Goal: Task Accomplishment & Management: Manage account settings

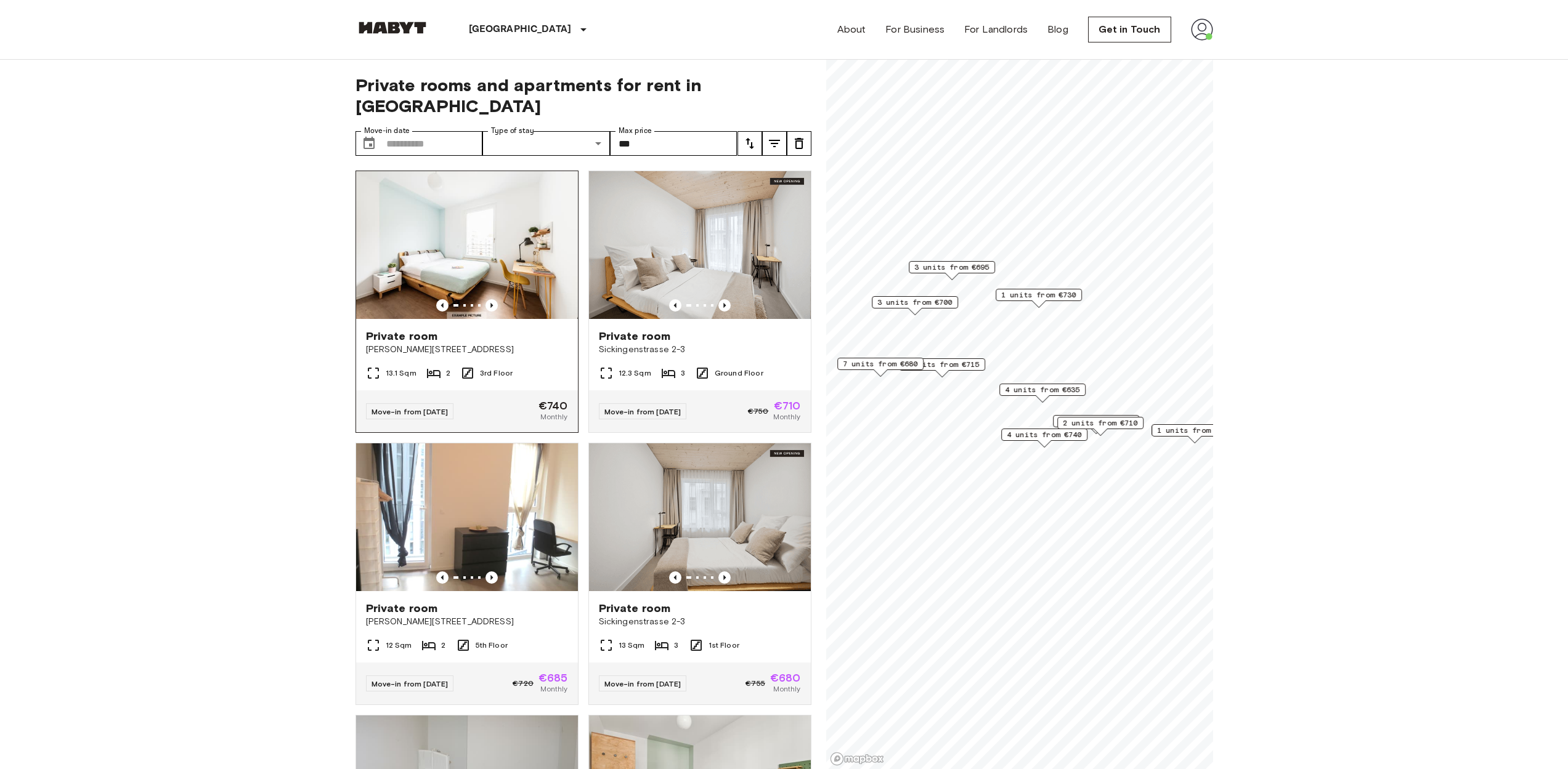
click at [489, 249] on img at bounding box center [467, 245] width 221 height 148
click at [495, 188] on img at bounding box center [467, 245] width 221 height 148
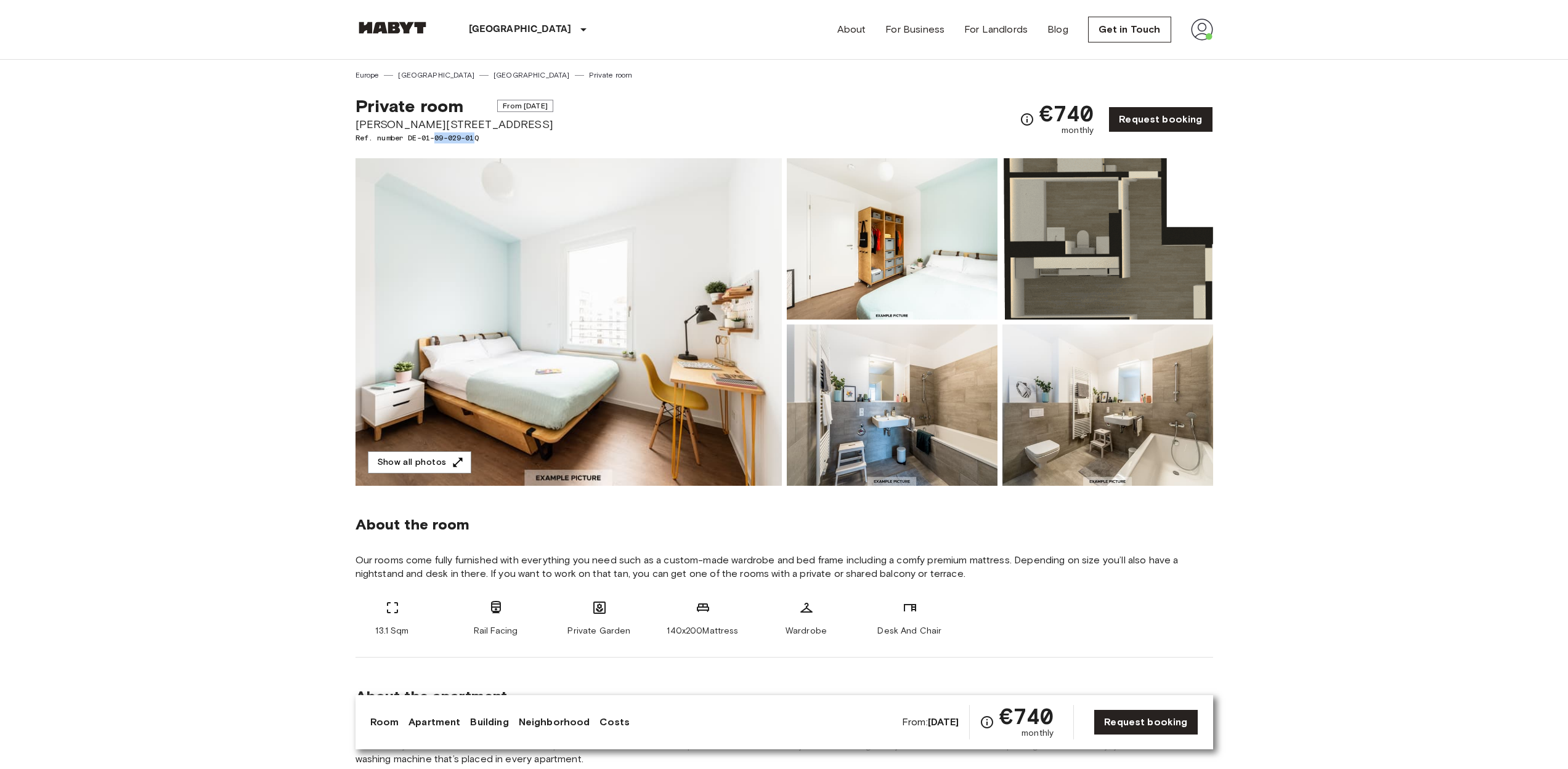
drag, startPoint x: 435, startPoint y: 138, endPoint x: 477, endPoint y: 138, distance: 42.0
click at [477, 138] on span "Ref. number DE-01-09-029-01Q" at bounding box center [455, 138] width 198 height 11
click at [459, 139] on span "Ref. number DE-01-09-029-01Q" at bounding box center [455, 138] width 198 height 11
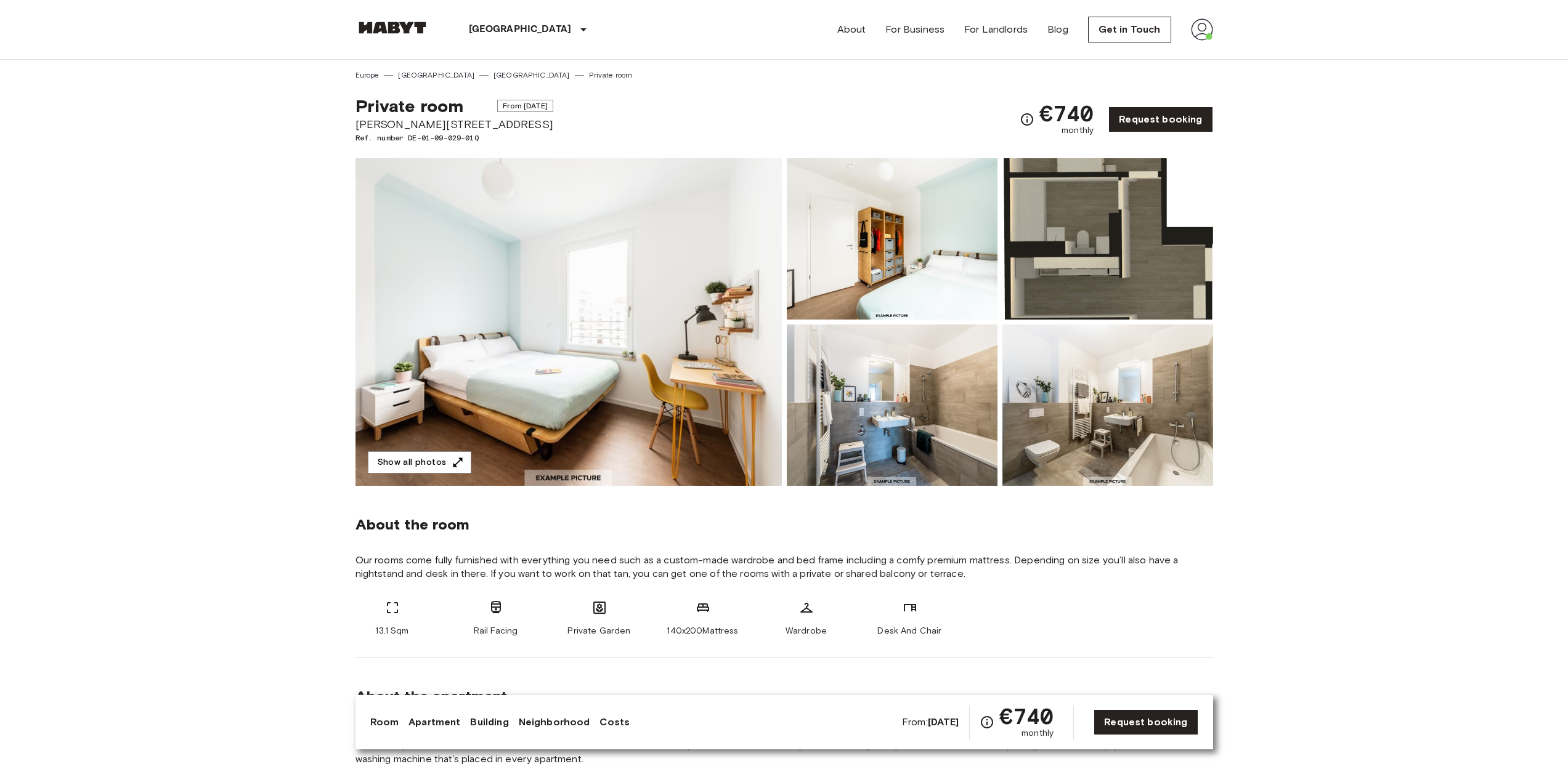
click at [481, 139] on span "Ref. number DE-01-09-029-01Q" at bounding box center [455, 138] width 198 height 11
click at [456, 139] on span "Ref. number DE-01-09-029-01Q" at bounding box center [455, 138] width 198 height 11
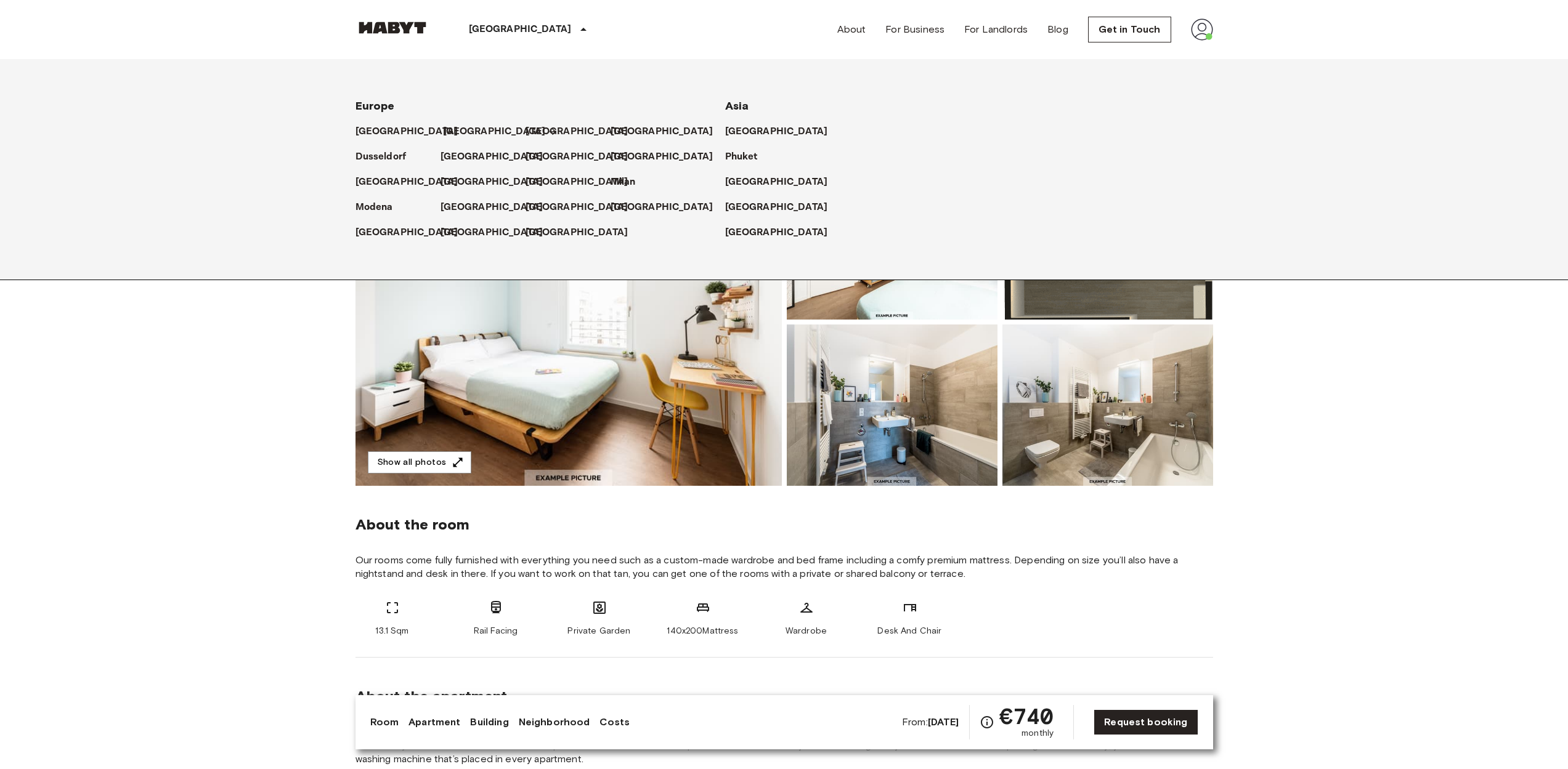
click at [471, 125] on link "[GEOGRAPHIC_DATA]" at bounding box center [500, 132] width 115 height 15
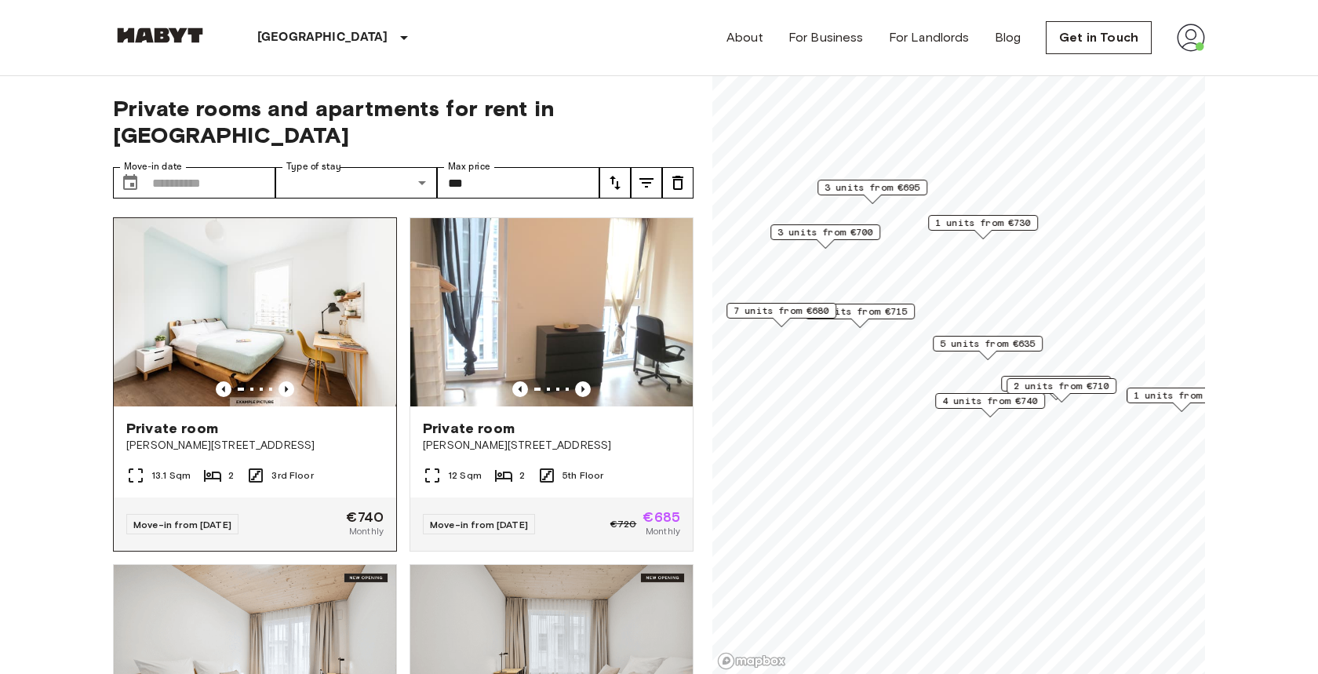
click at [350, 419] on div "Private room" at bounding box center [254, 428] width 257 height 19
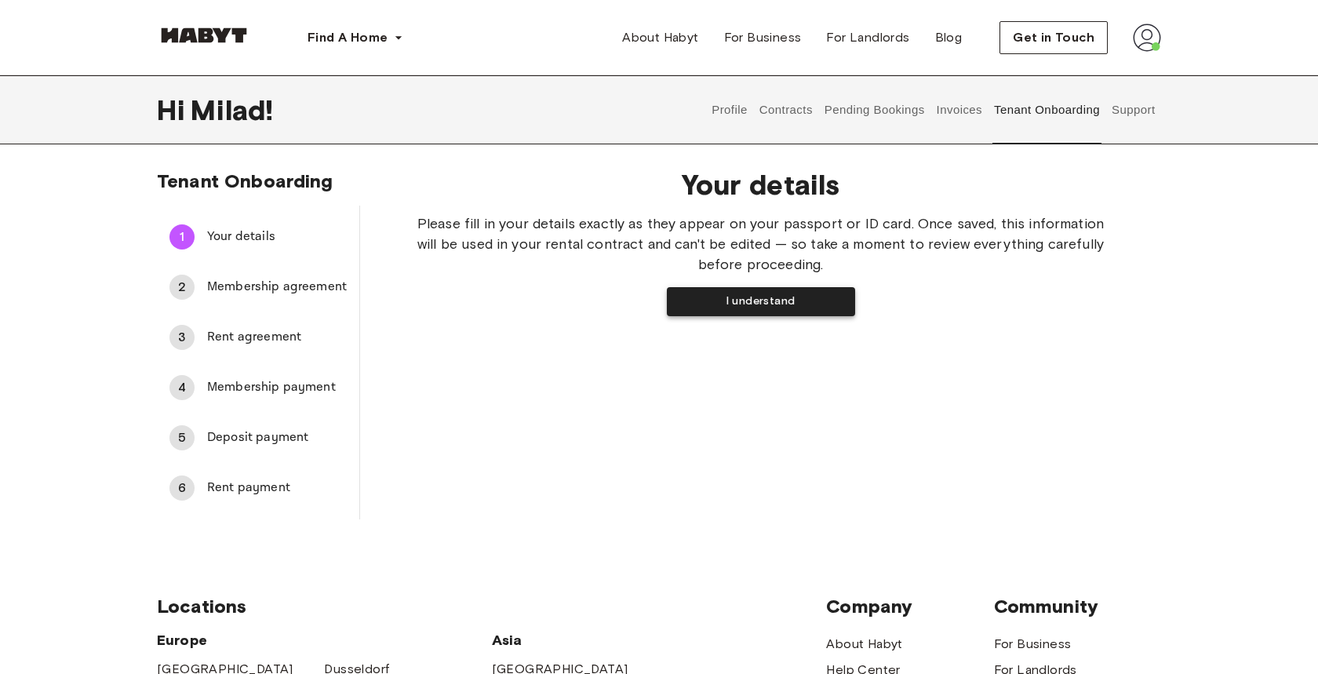
click at [733, 308] on button "I understand" at bounding box center [761, 301] width 188 height 29
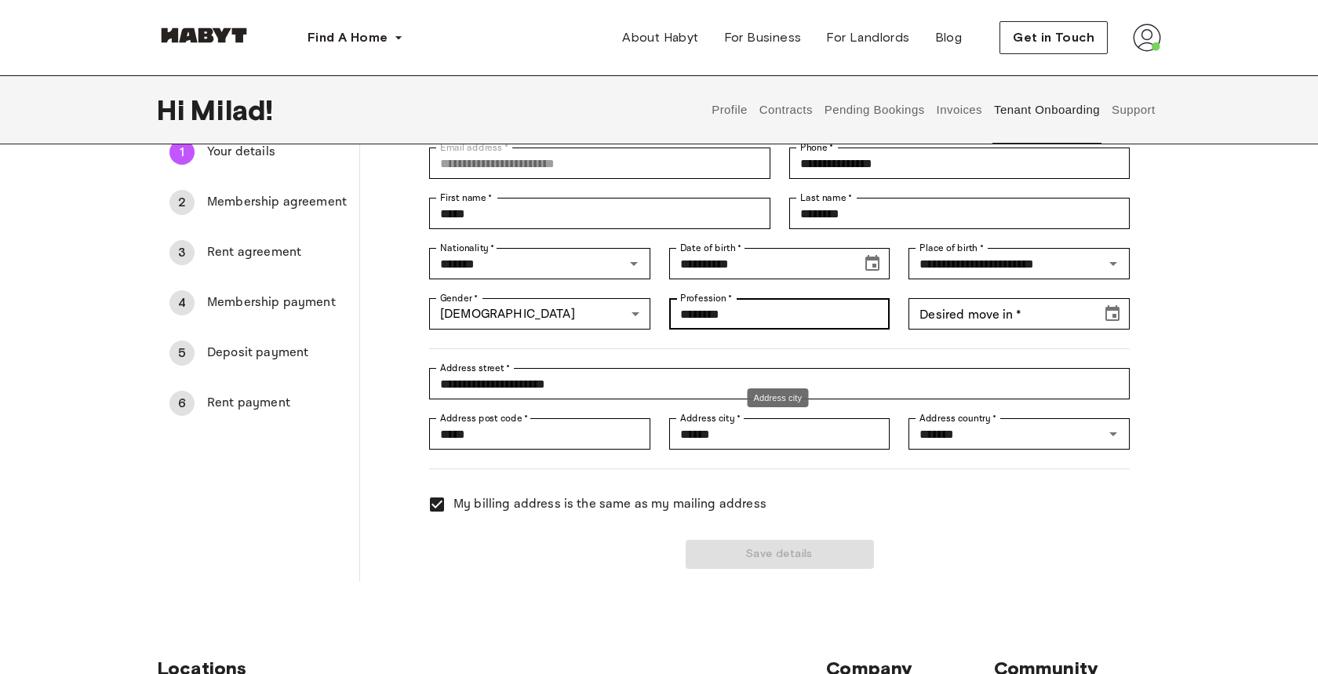
scroll to position [105, 0]
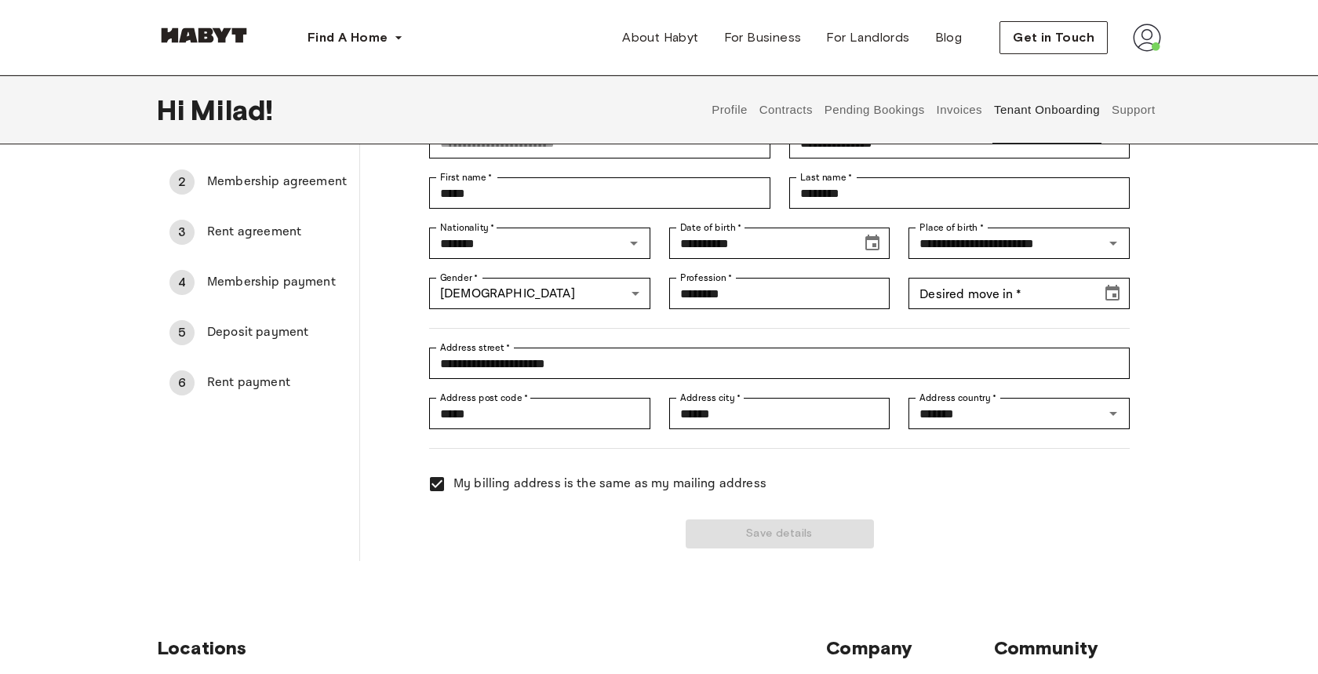
click at [731, 543] on div "Save details" at bounding box center [770, 525] width 720 height 48
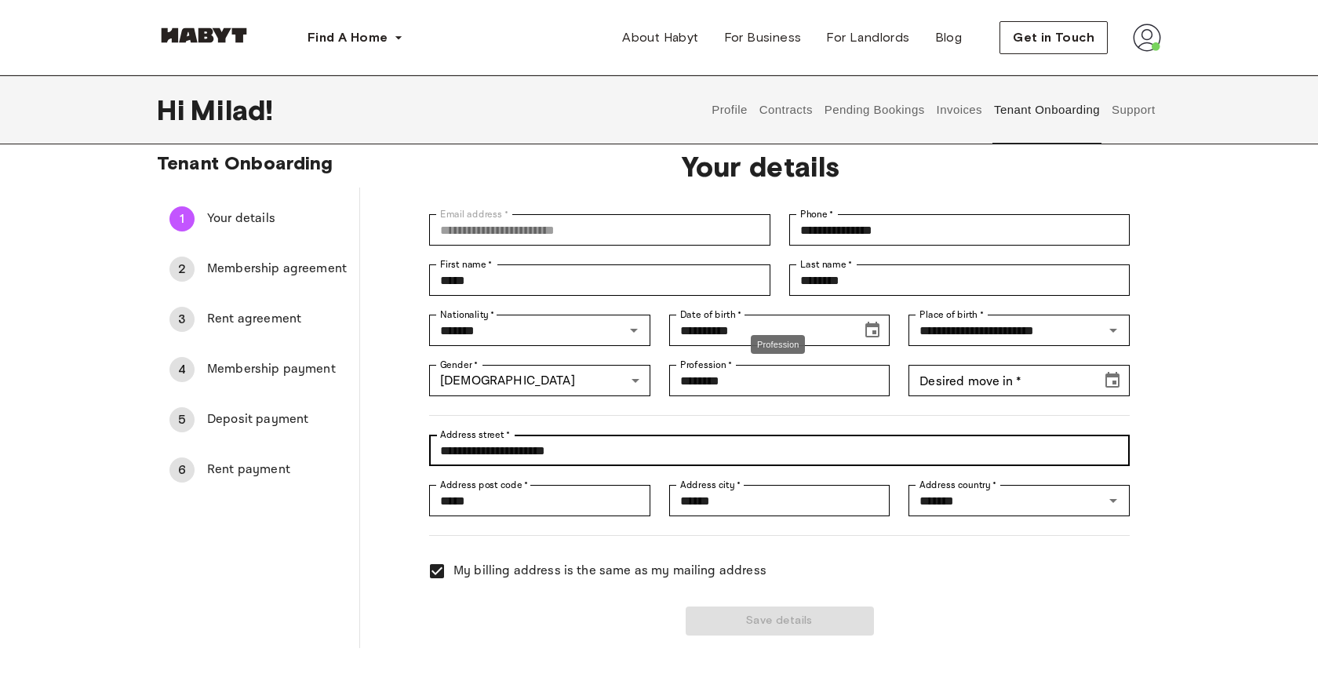
scroll to position [2, 0]
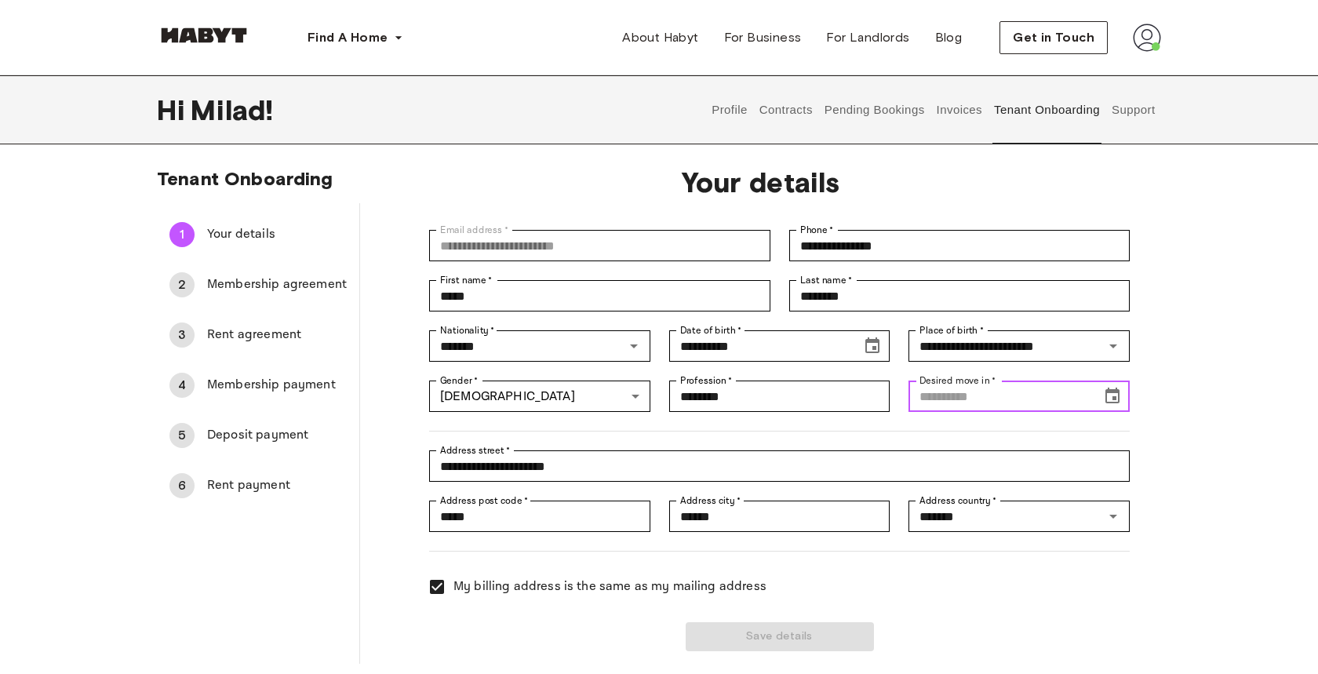
click at [953, 394] on div "Desired move in   * Desired move in   *" at bounding box center [1019, 396] width 221 height 31
click at [1113, 399] on icon "Choose date" at bounding box center [1112, 396] width 19 height 19
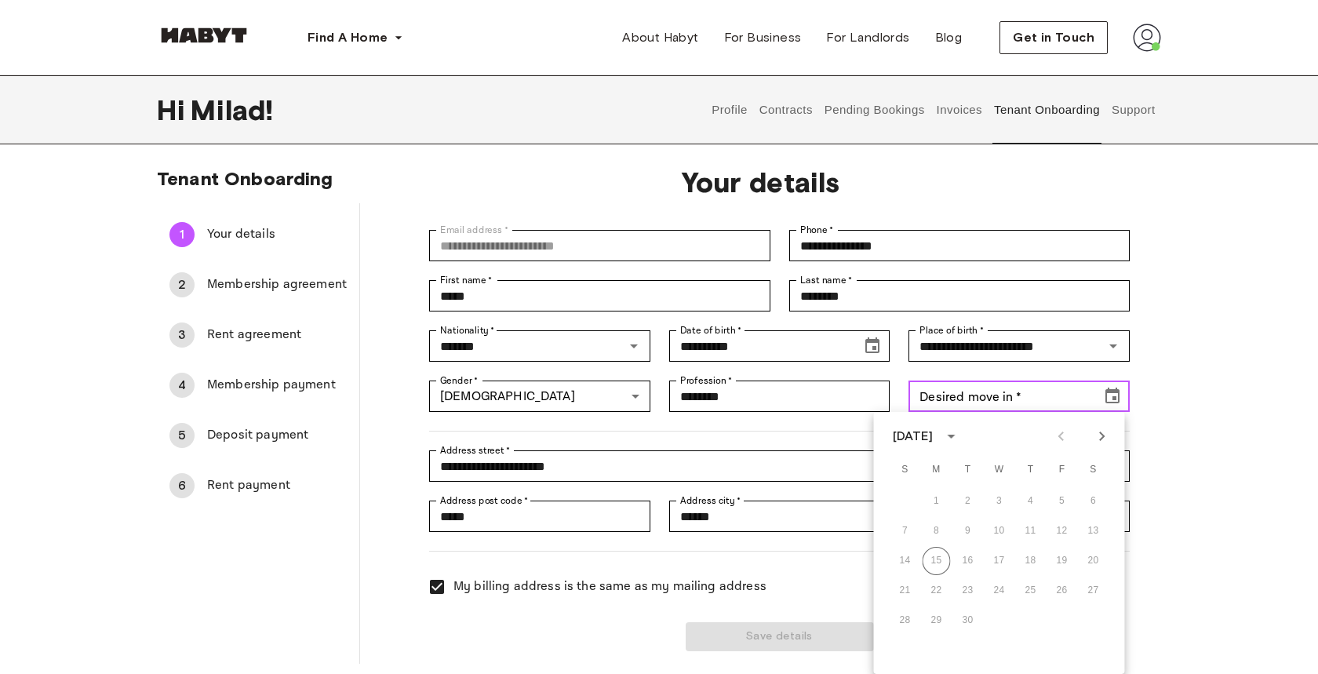
scroll to position [3, 0]
click at [1102, 435] on icon "Next month" at bounding box center [1102, 435] width 19 height 19
click at [1055, 505] on button "3" at bounding box center [1062, 500] width 28 height 28
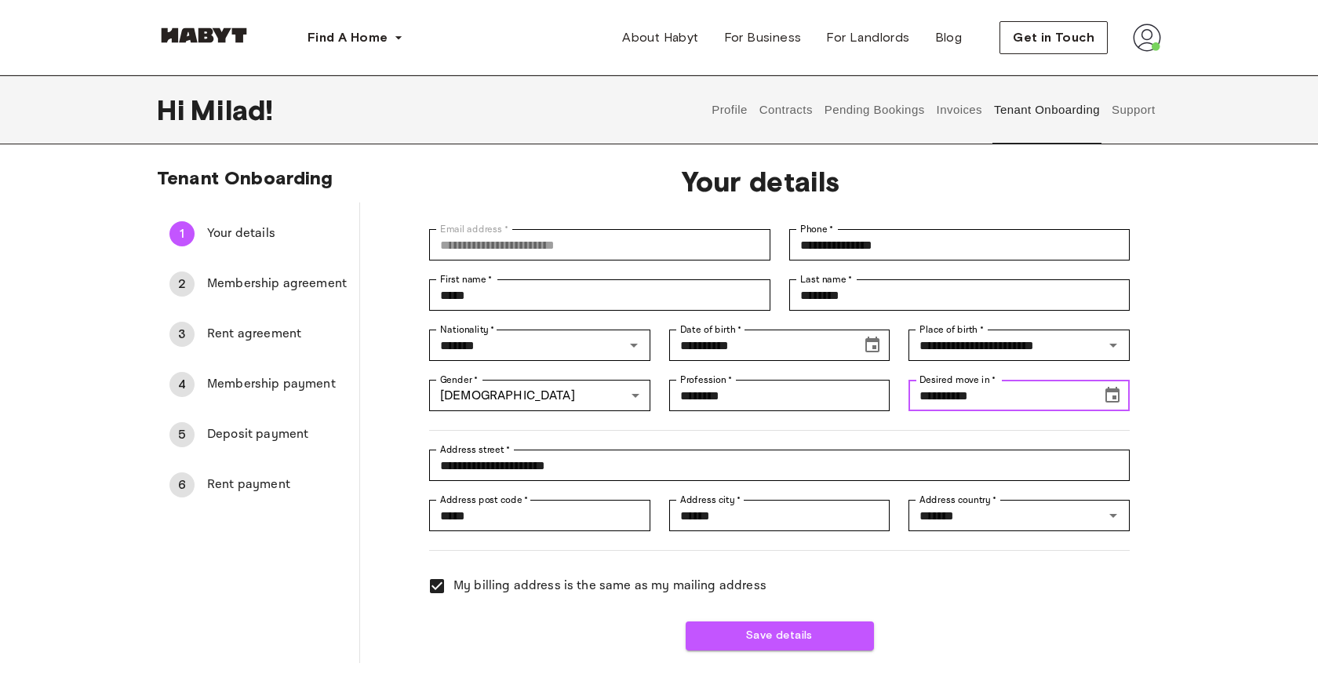
type input "**********"
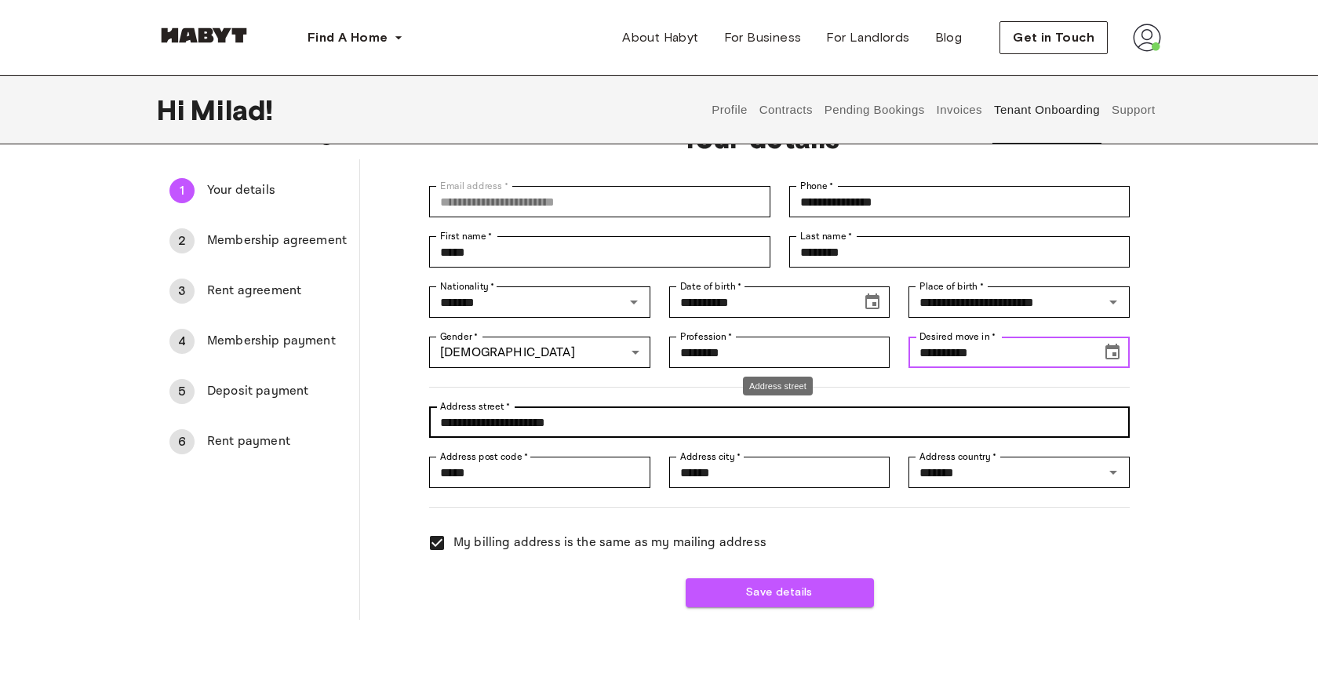
scroll to position [62, 0]
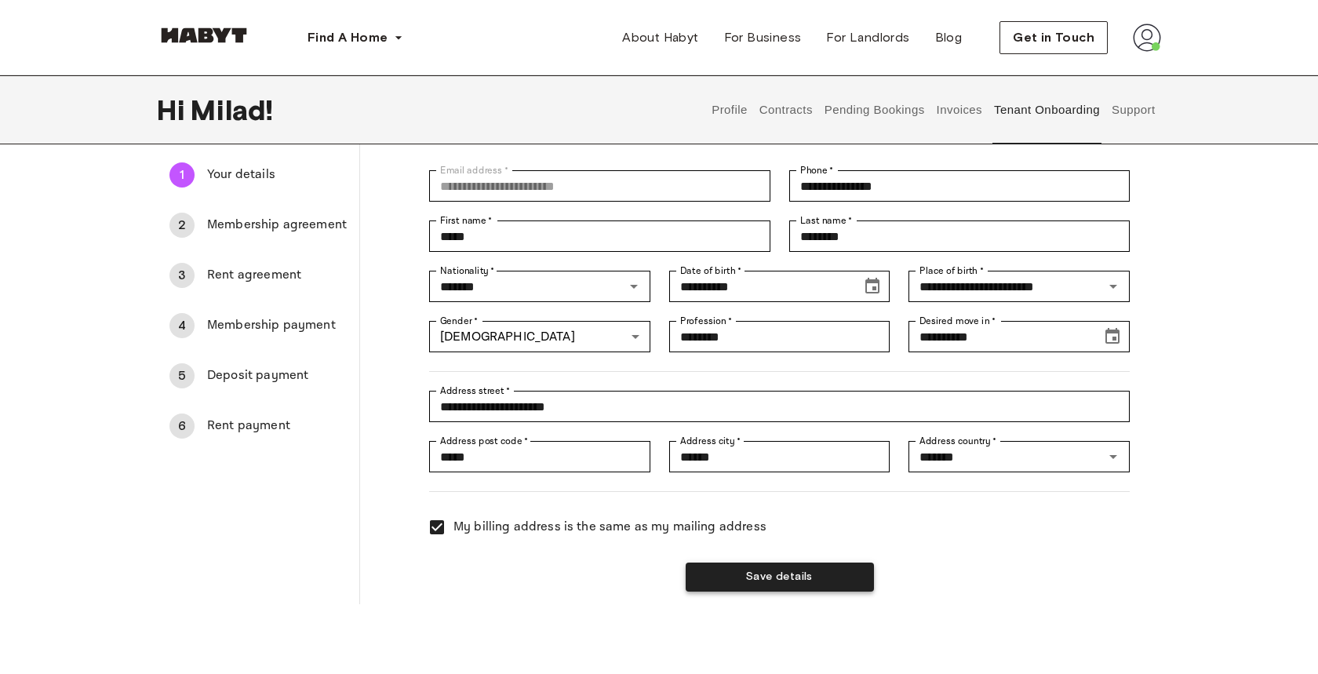
click at [782, 581] on button "Save details" at bounding box center [780, 577] width 188 height 29
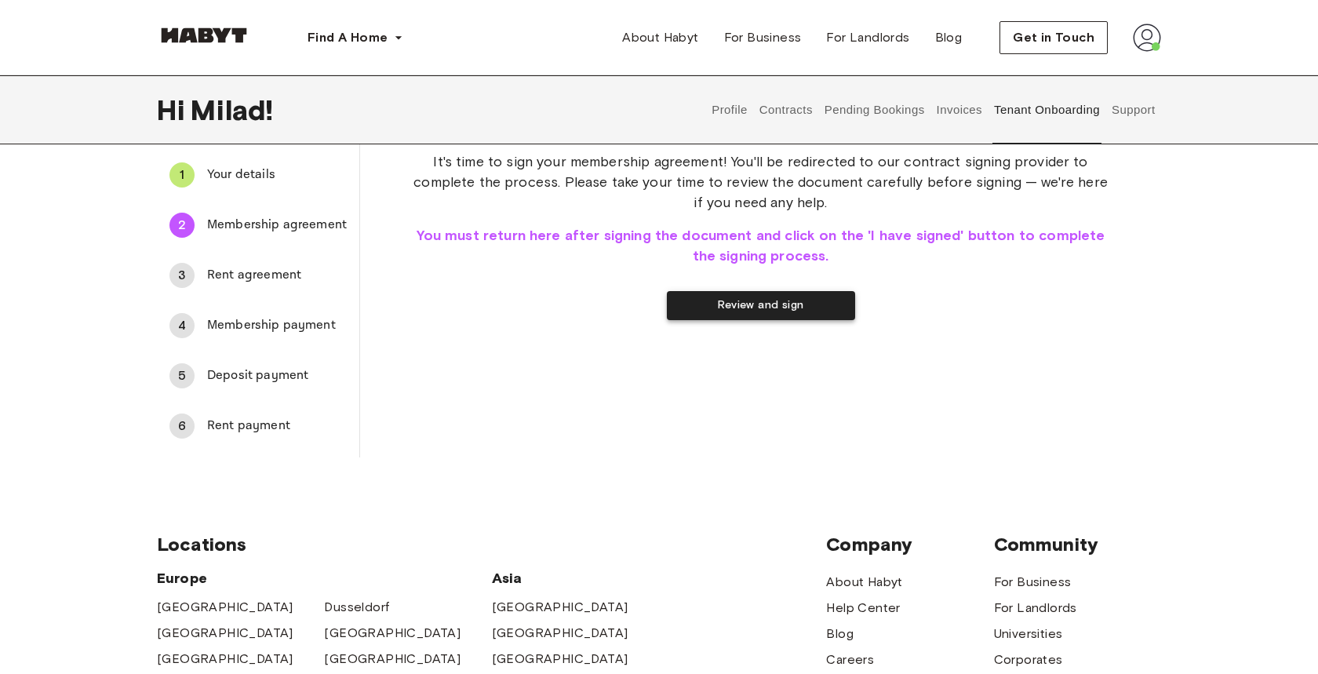
click at [768, 309] on button "Review and sign" at bounding box center [761, 305] width 188 height 29
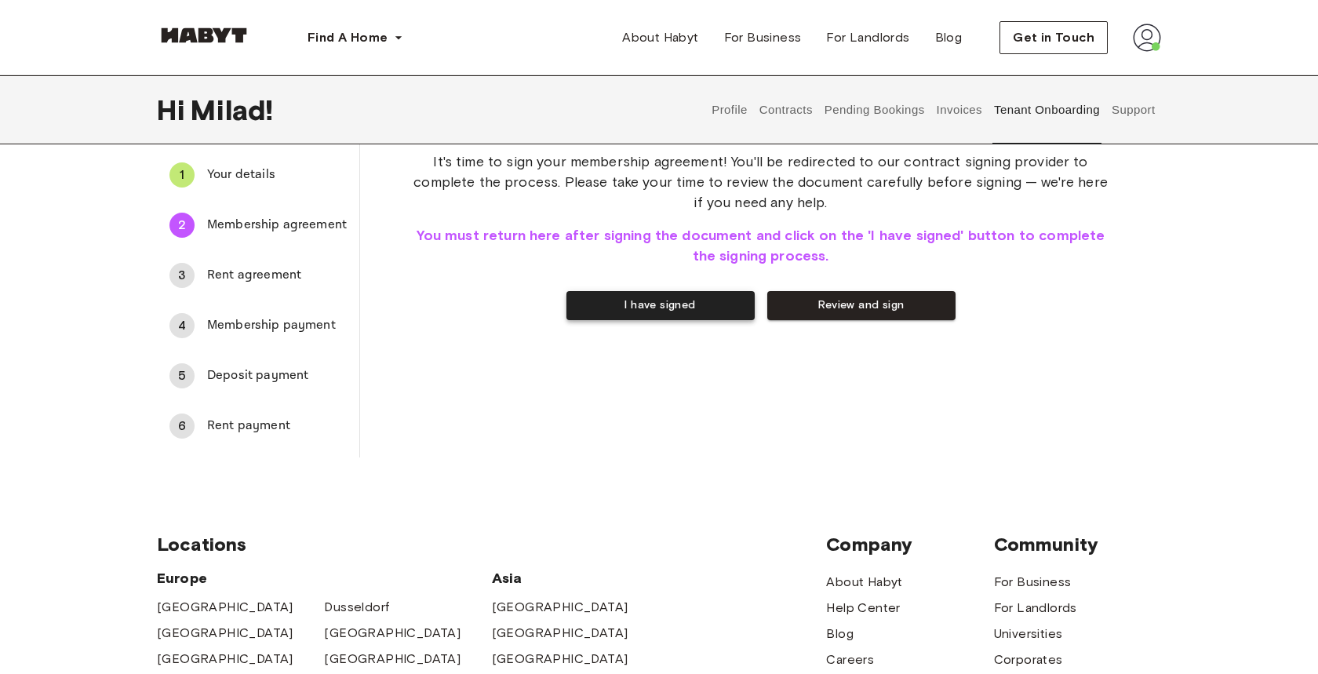
click at [647, 317] on button "I have signed" at bounding box center [661, 305] width 188 height 29
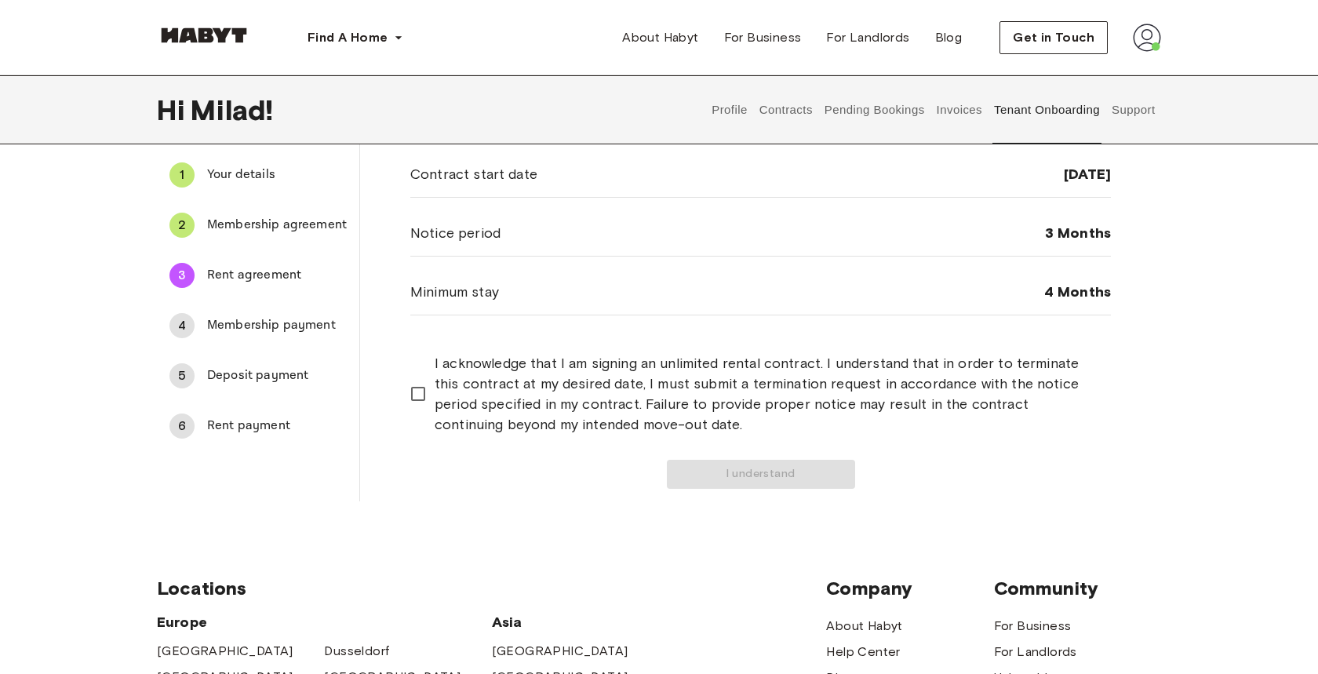
click at [450, 399] on span "I acknowledge that I am signing an unlimited rental contract. I understand that…" at bounding box center [767, 394] width 664 height 82
click at [756, 466] on button "I understand" at bounding box center [761, 474] width 188 height 29
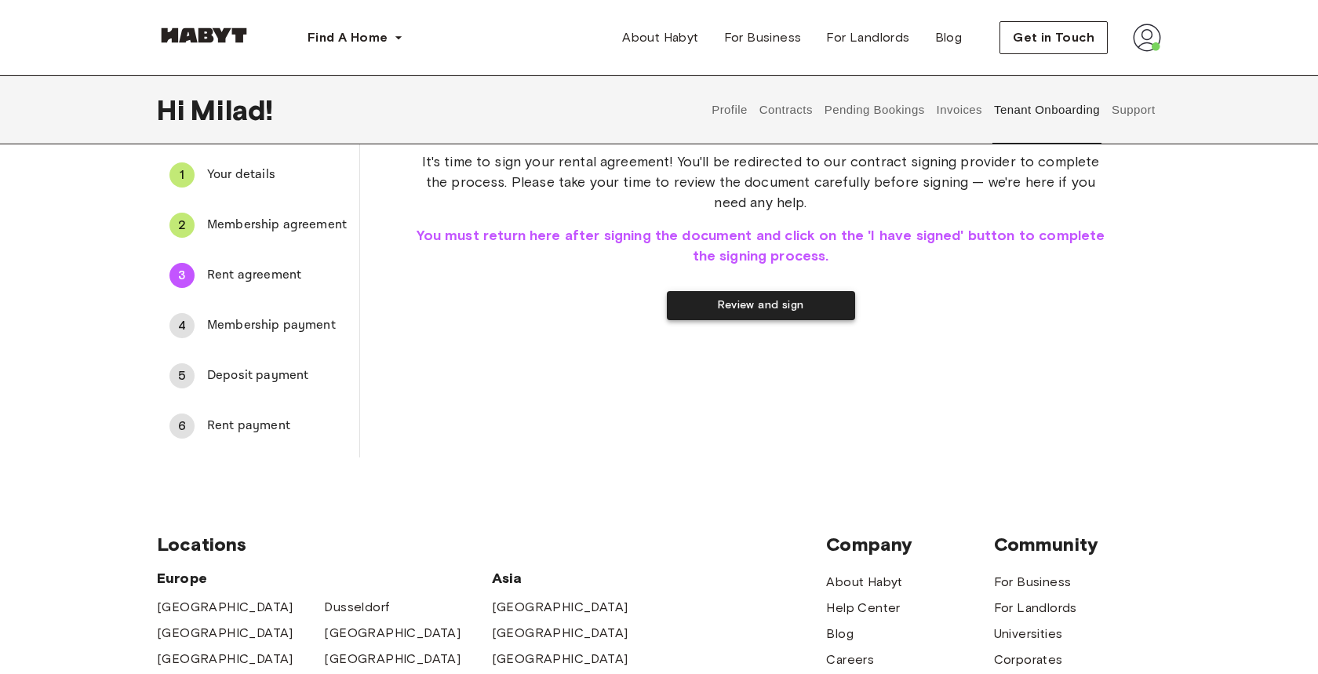
click at [737, 303] on button "Review and sign" at bounding box center [761, 305] width 188 height 29
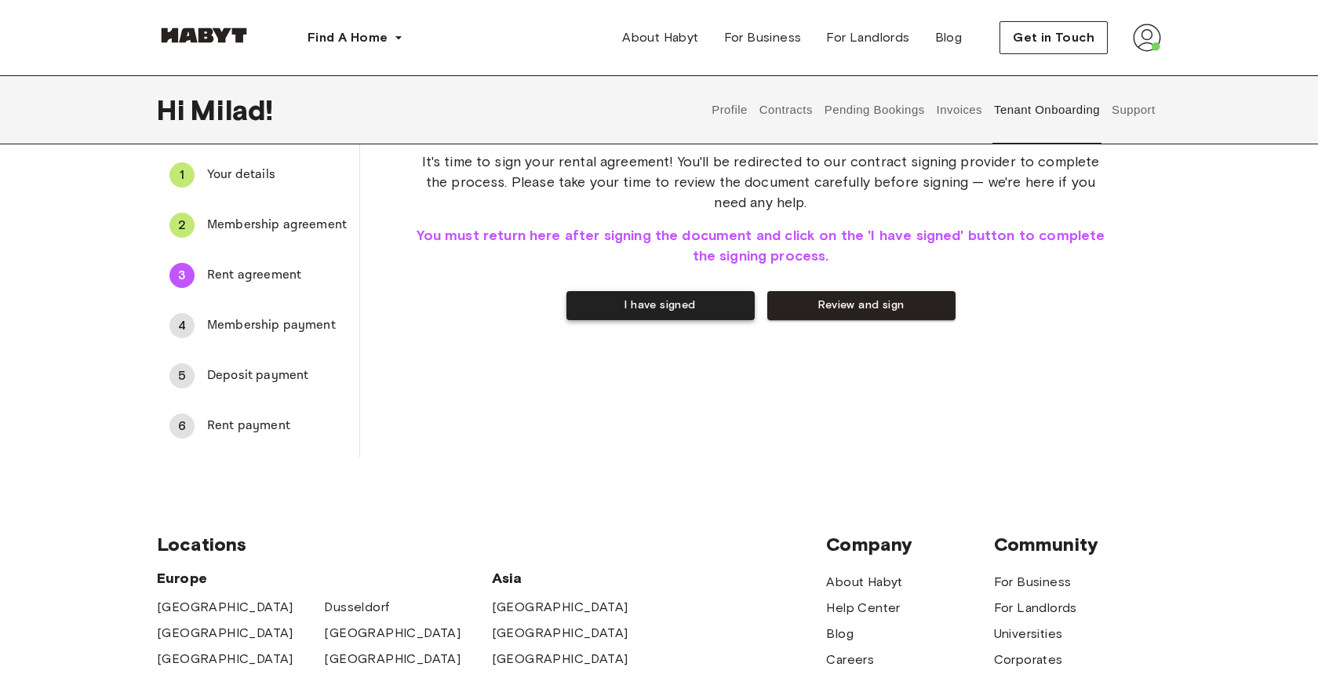
click at [652, 312] on button "I have signed" at bounding box center [661, 305] width 188 height 29
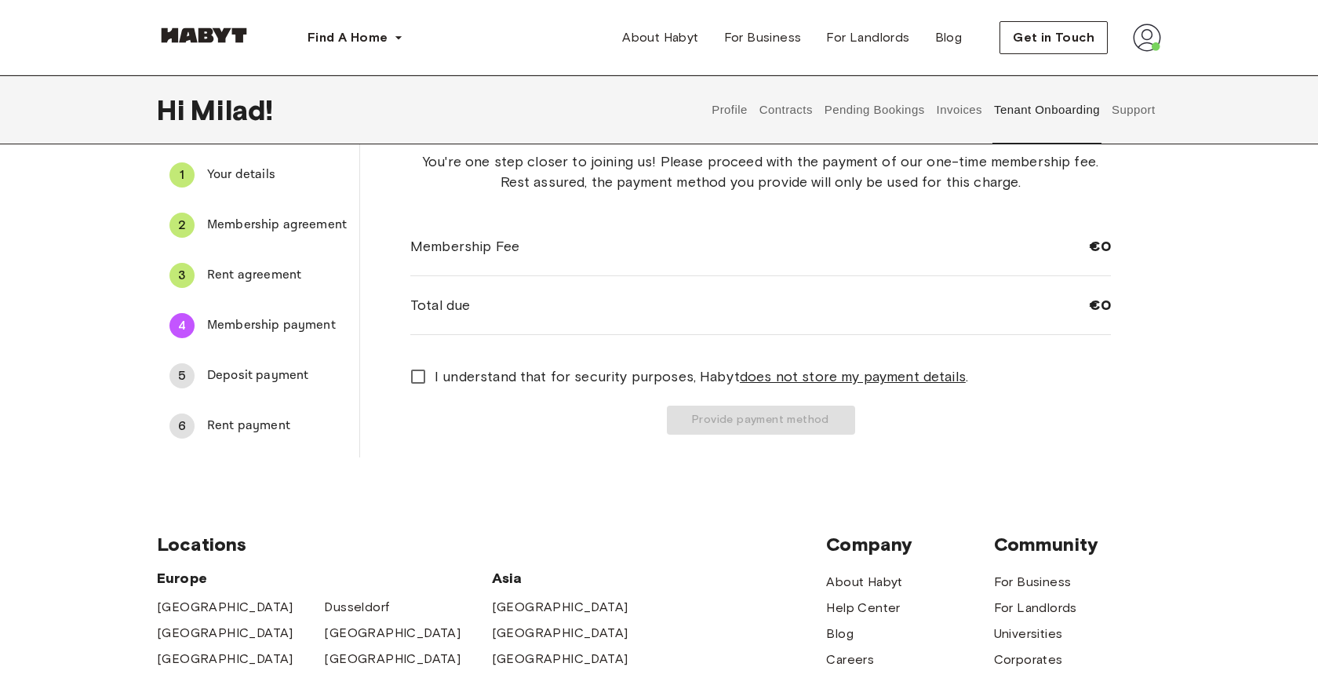
click at [437, 378] on span "I understand that for security purposes, Habyt does not store my payment detail…" at bounding box center [702, 376] width 534 height 20
click at [676, 410] on button "Provide payment method" at bounding box center [761, 420] width 188 height 29
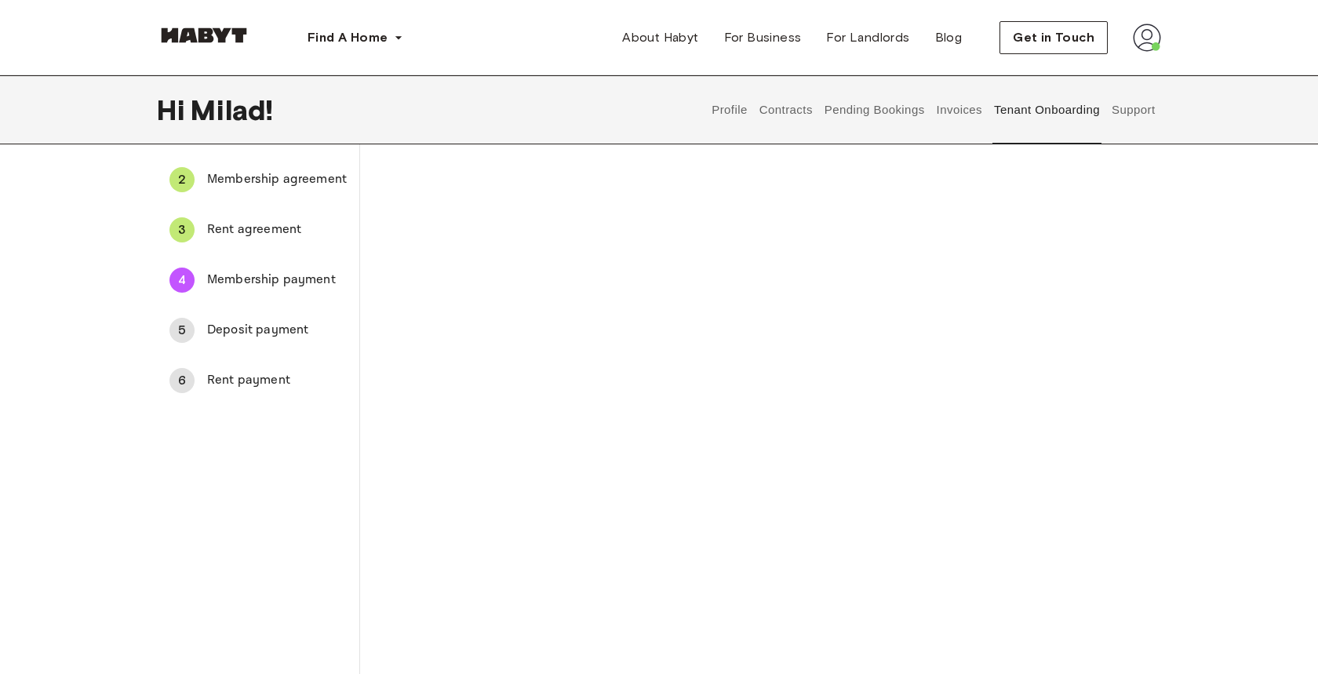
scroll to position [352, 0]
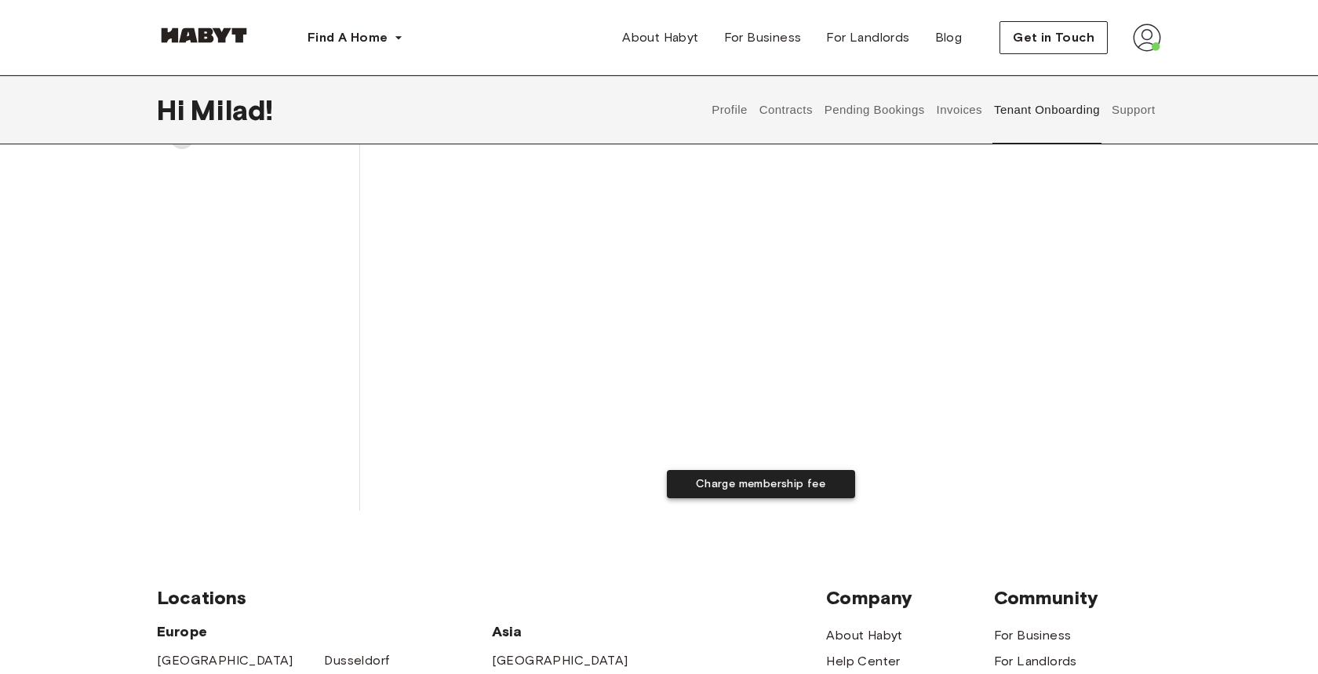
click at [698, 486] on button "Charge membership fee" at bounding box center [761, 484] width 188 height 29
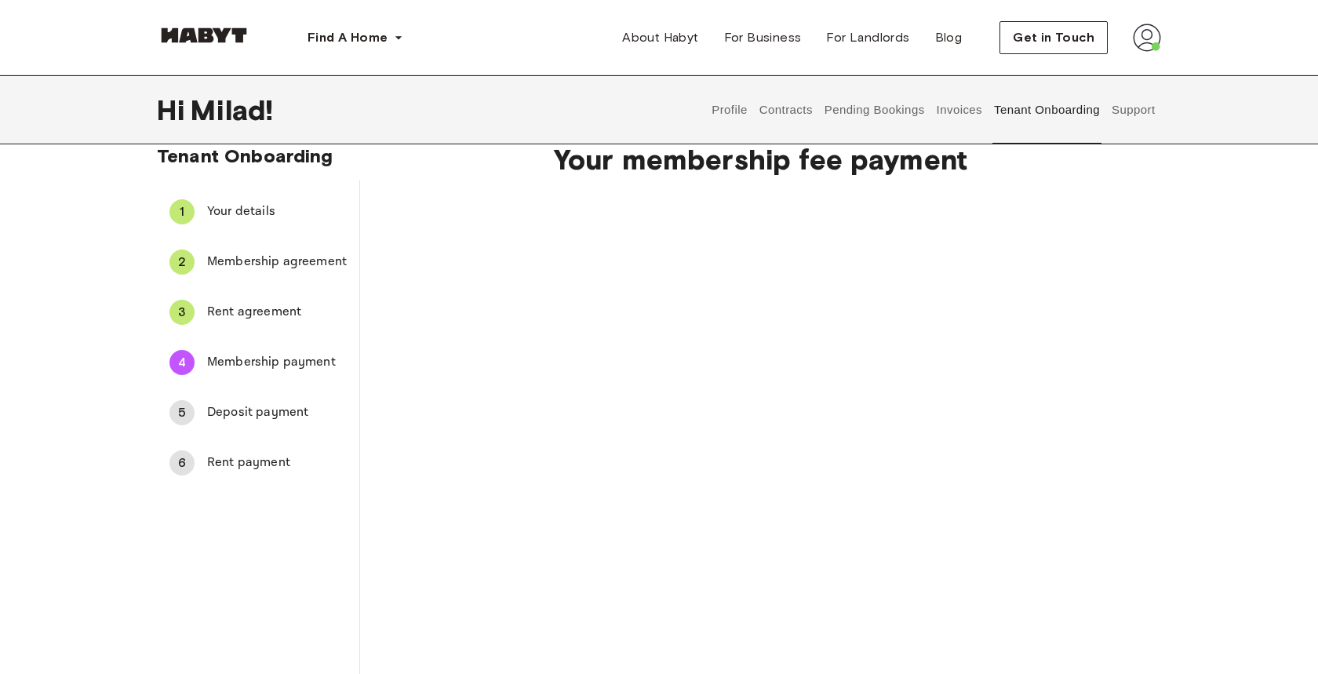
scroll to position [0, 0]
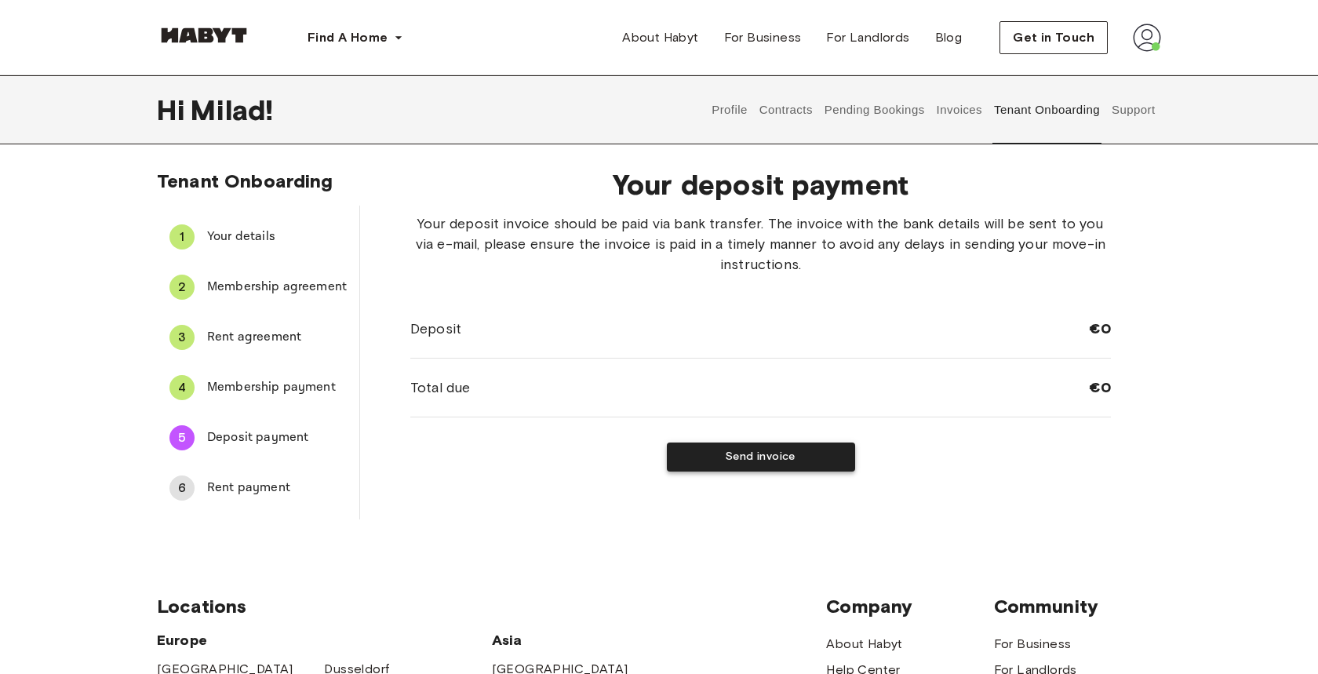
click at [744, 455] on button "Send invoice" at bounding box center [761, 457] width 188 height 29
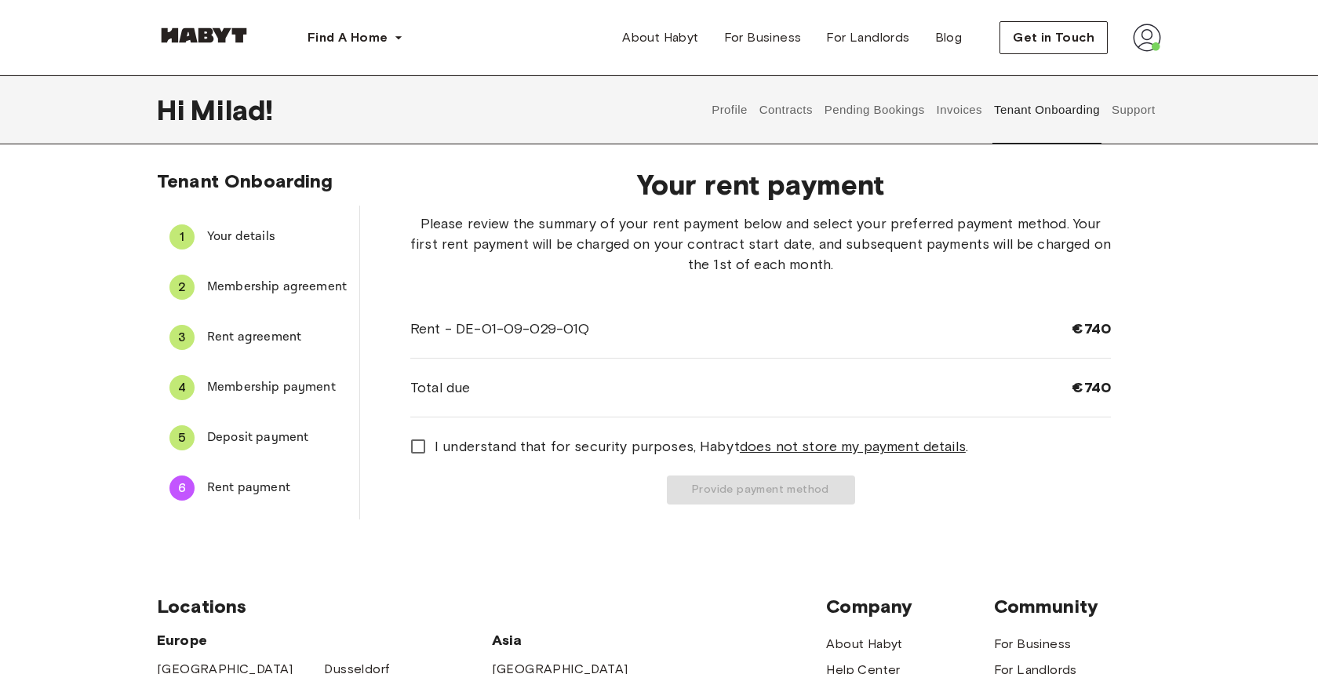
click at [465, 436] on span "I understand that for security purposes, Habyt does not store my payment detail…" at bounding box center [702, 446] width 534 height 20
click at [734, 494] on button "Provide payment method" at bounding box center [761, 490] width 188 height 29
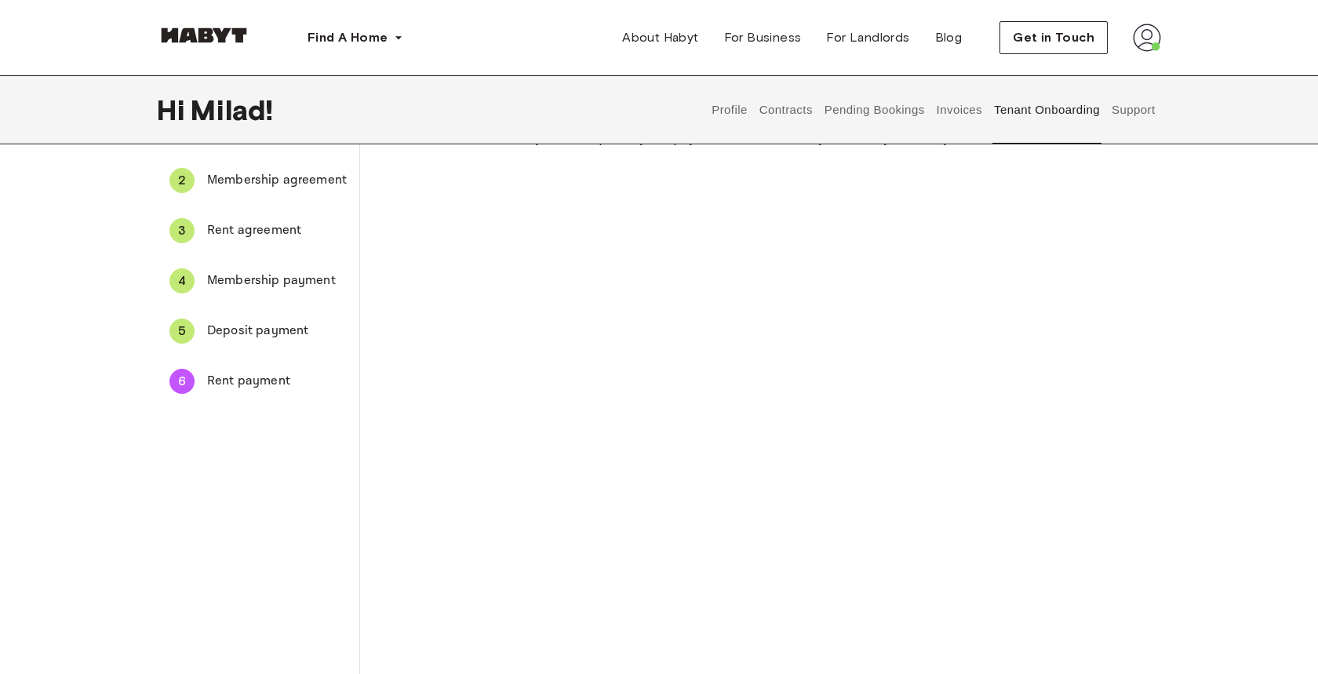
scroll to position [602, 0]
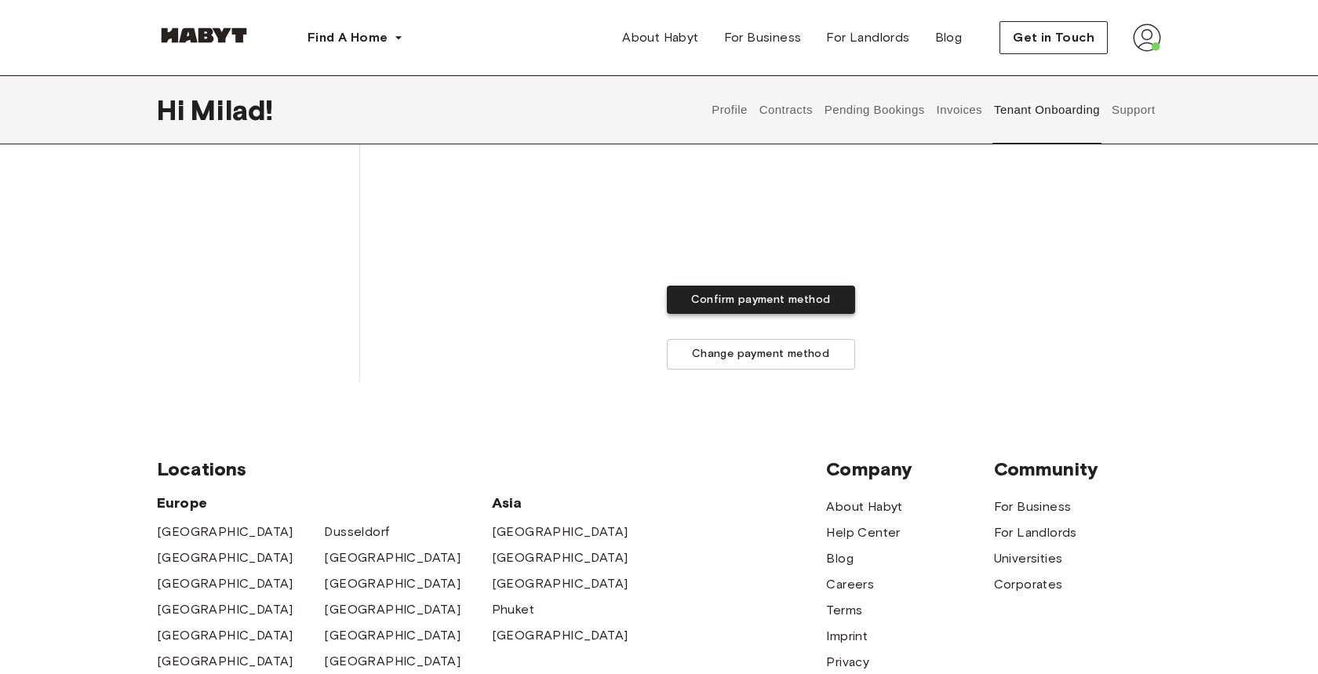
click at [719, 299] on button "Confirm payment method" at bounding box center [761, 300] width 188 height 29
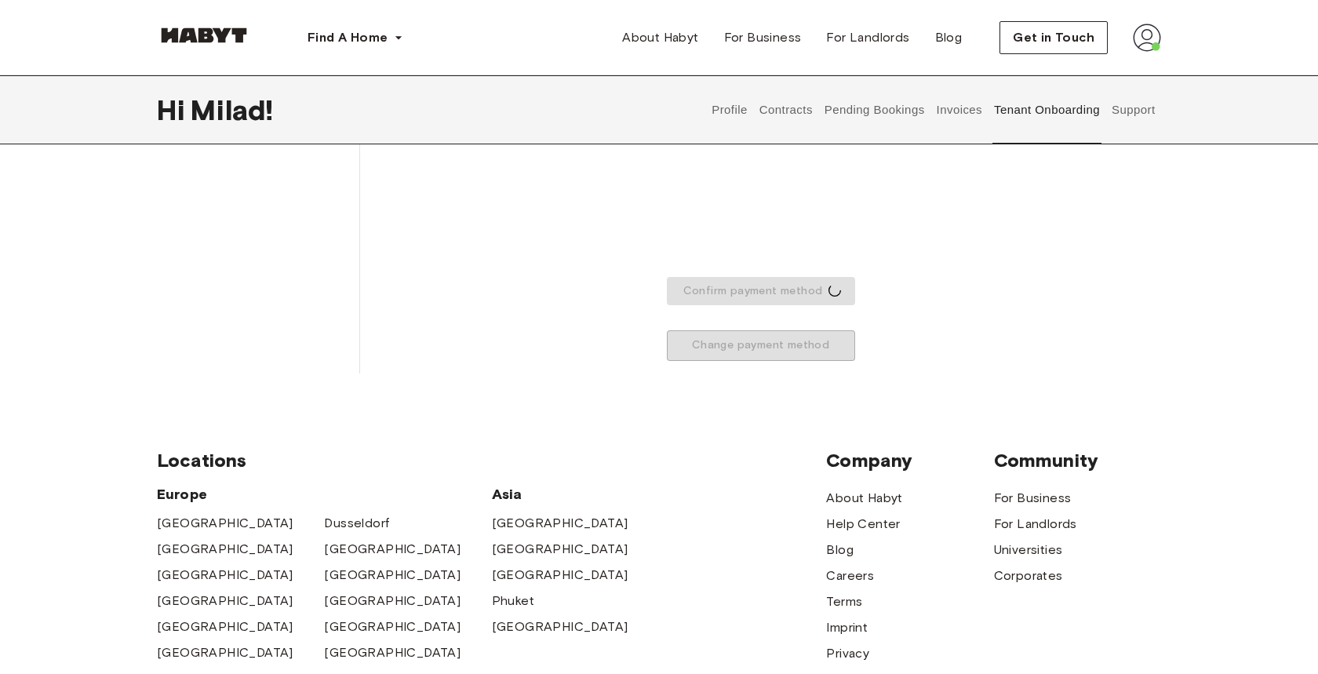
scroll to position [331, 0]
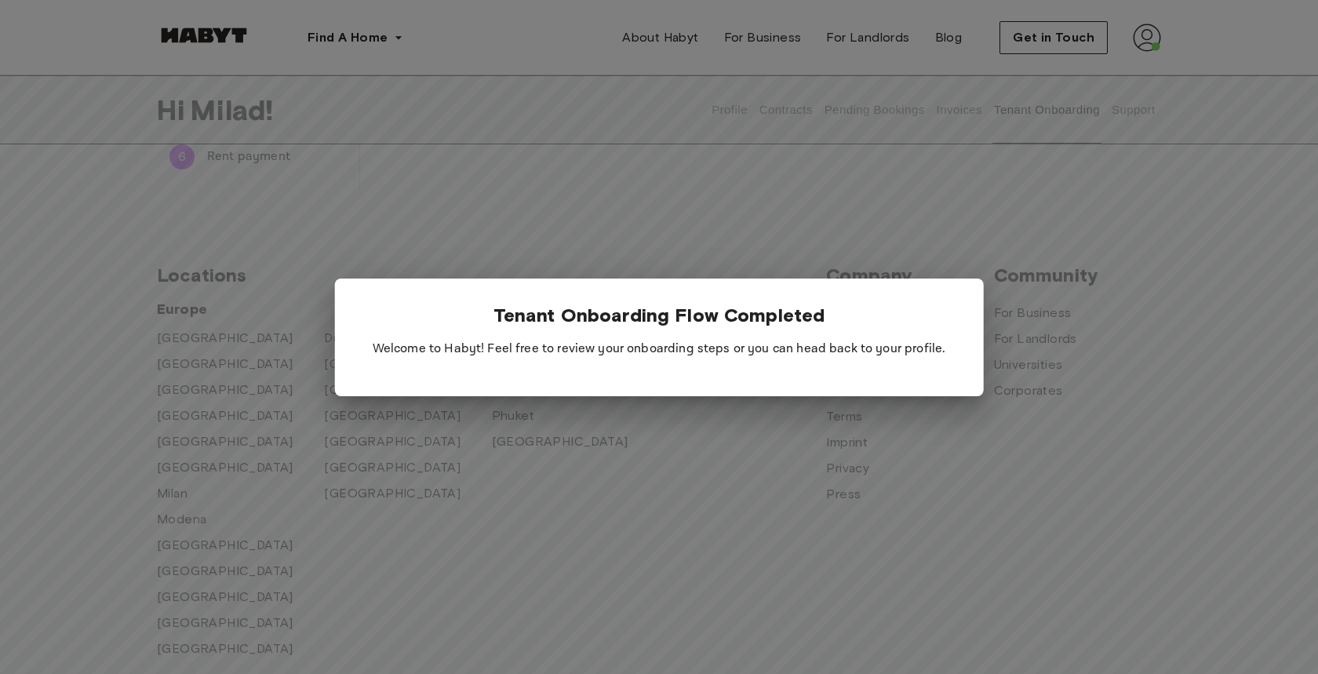
click at [321, 222] on div at bounding box center [659, 337] width 1318 height 674
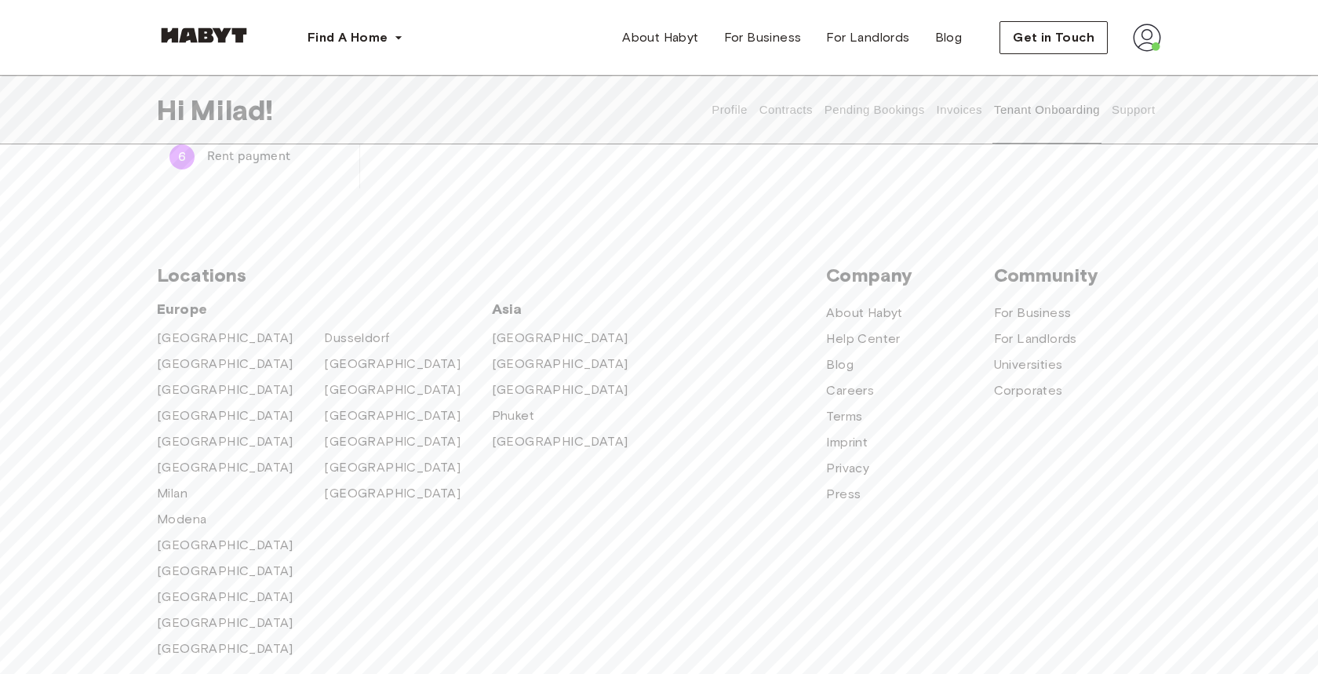
scroll to position [0, 0]
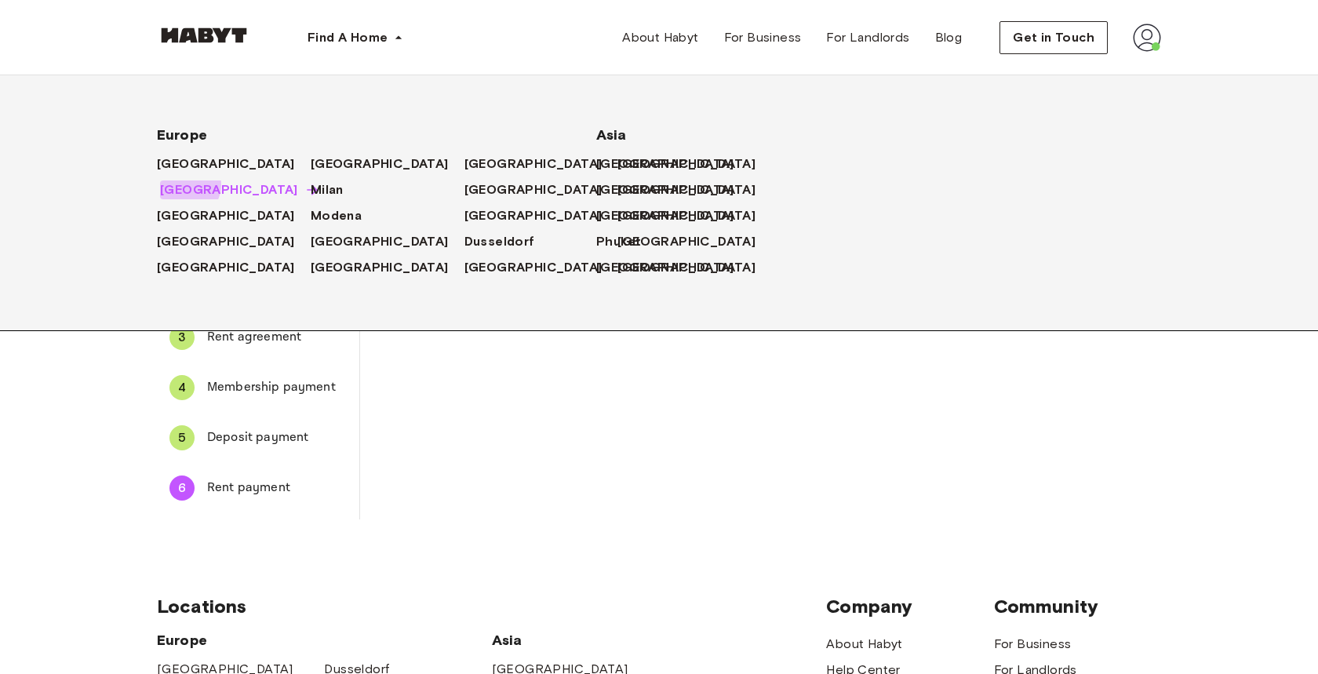
click at [188, 186] on span "[GEOGRAPHIC_DATA]" at bounding box center [229, 189] width 138 height 19
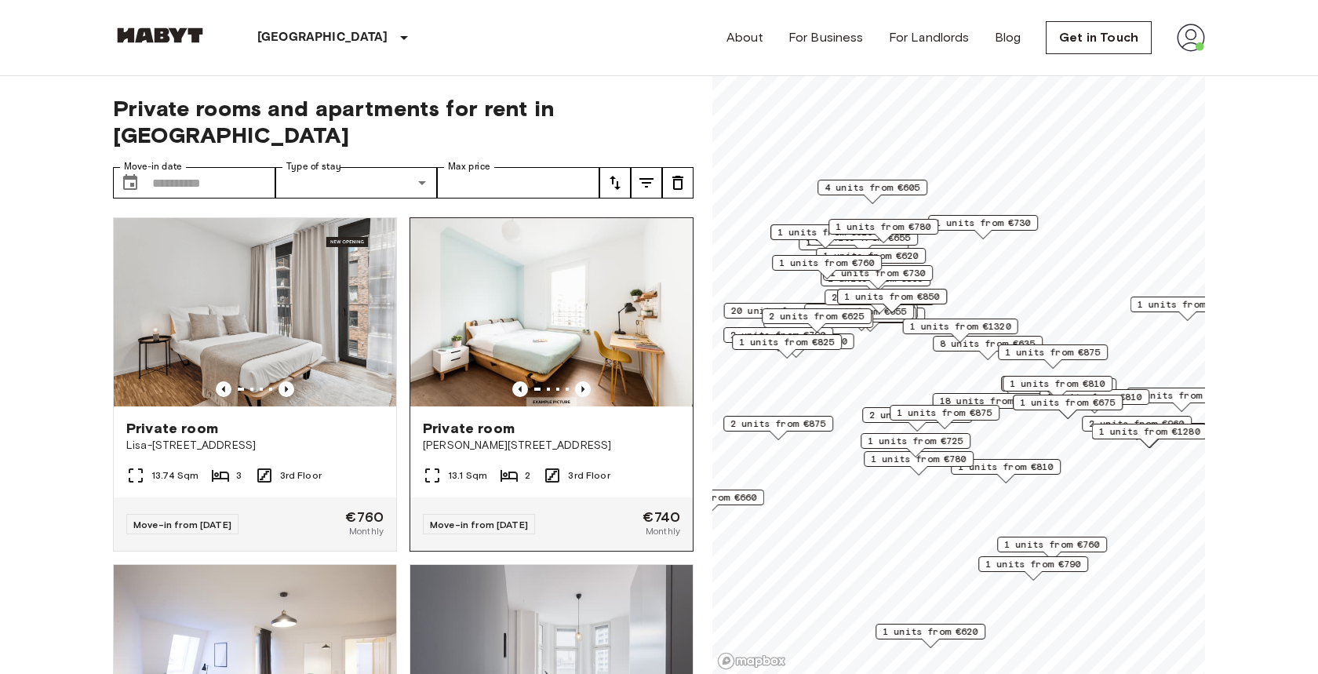
click at [481, 428] on div "Private room Klara-Franke-Straße 24-28" at bounding box center [551, 436] width 282 height 60
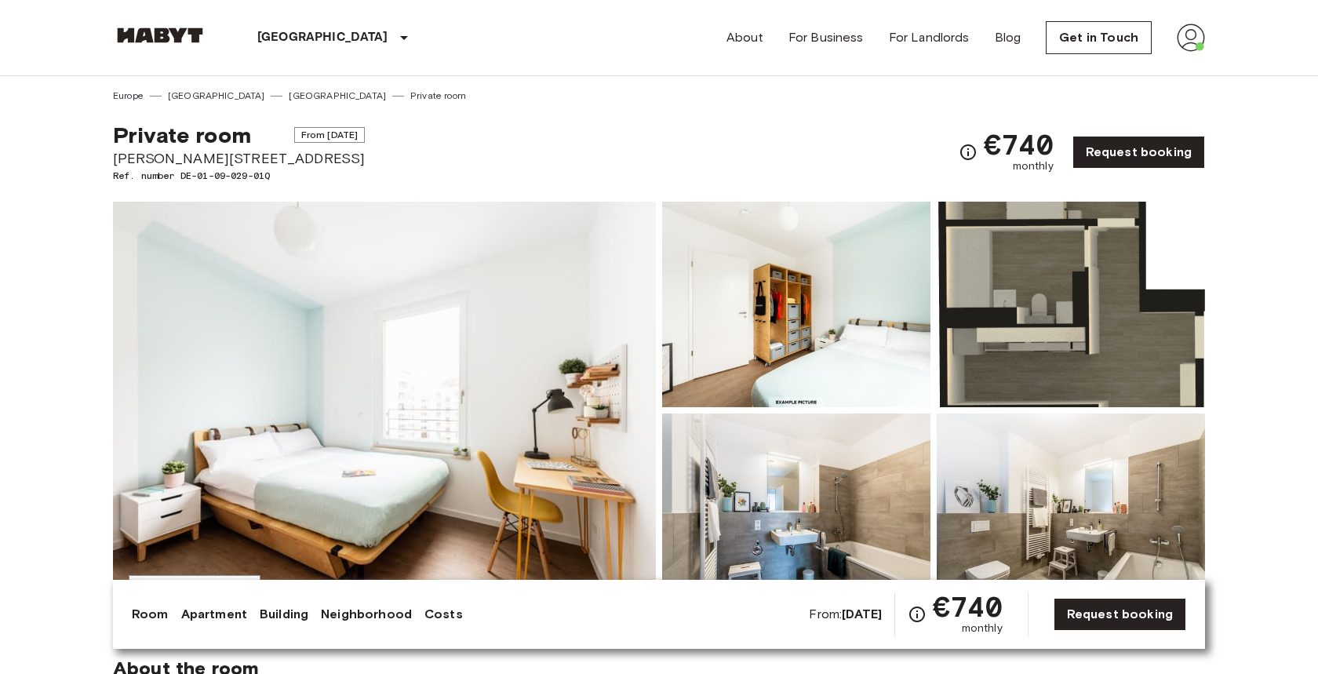
click at [242, 155] on span "[PERSON_NAME][STREET_ADDRESS]" at bounding box center [239, 158] width 252 height 20
click at [227, 173] on span "Ref. number DE-01-09-029-01Q" at bounding box center [239, 176] width 252 height 14
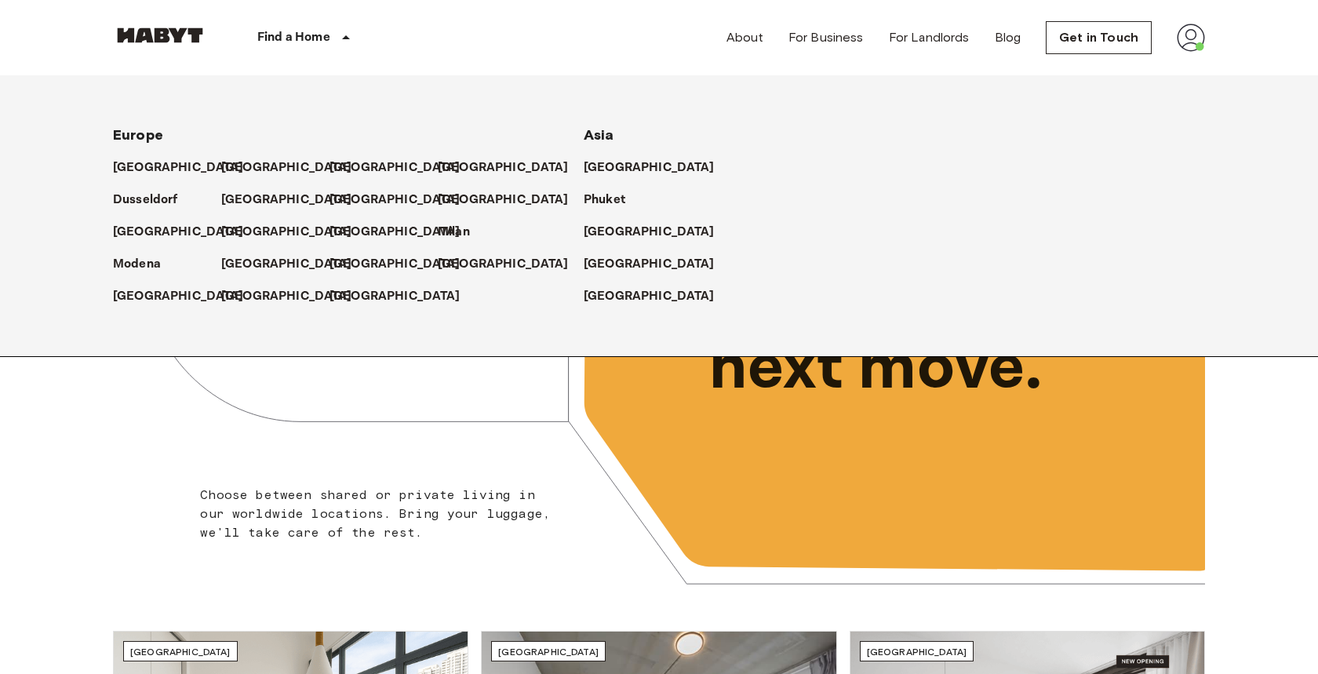
click at [394, 268] on div "[GEOGRAPHIC_DATA]" at bounding box center [384, 258] width 108 height 32
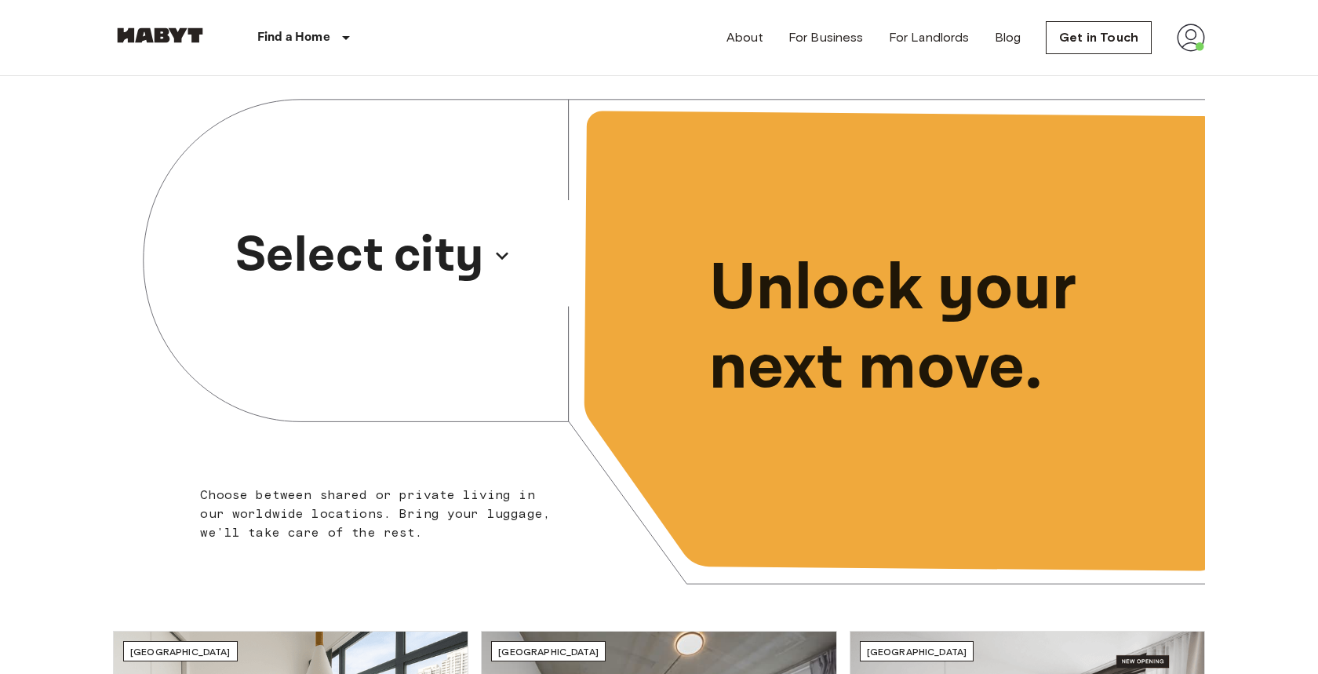
click at [381, 290] on p "Select city" at bounding box center [359, 255] width 249 height 75
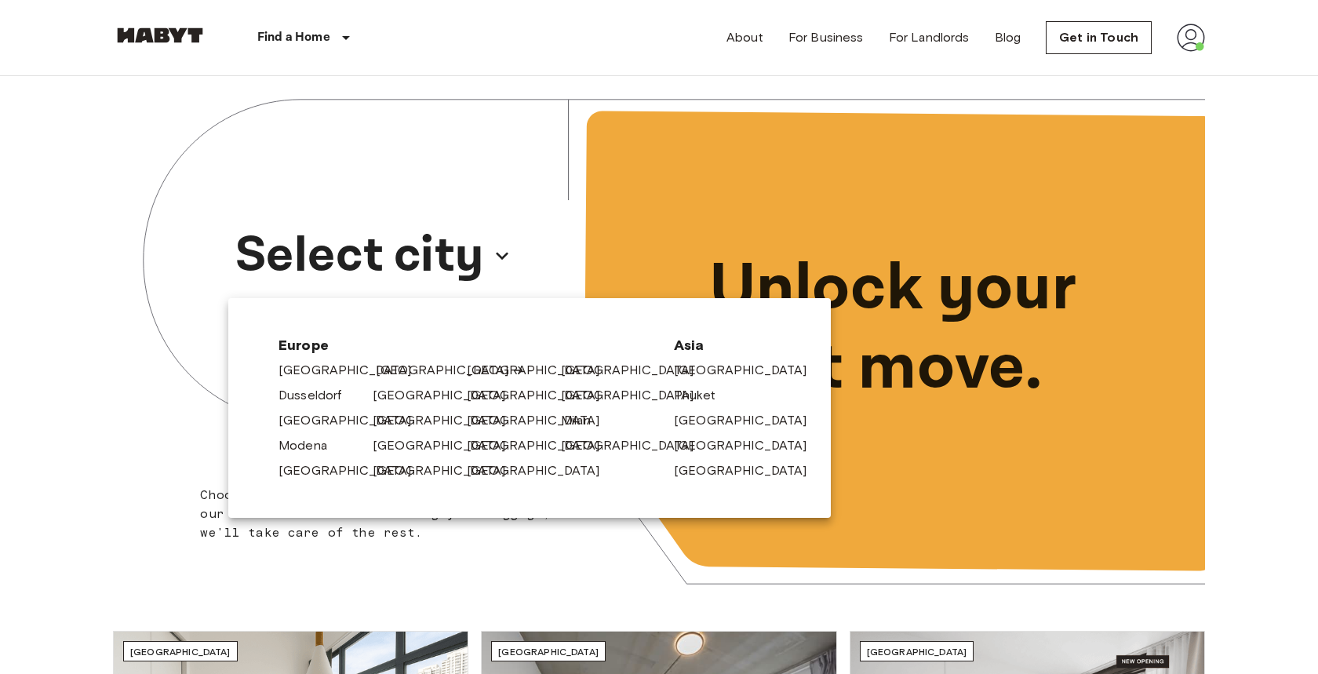
click at [384, 363] on link "[GEOGRAPHIC_DATA]" at bounding box center [450, 370] width 149 height 19
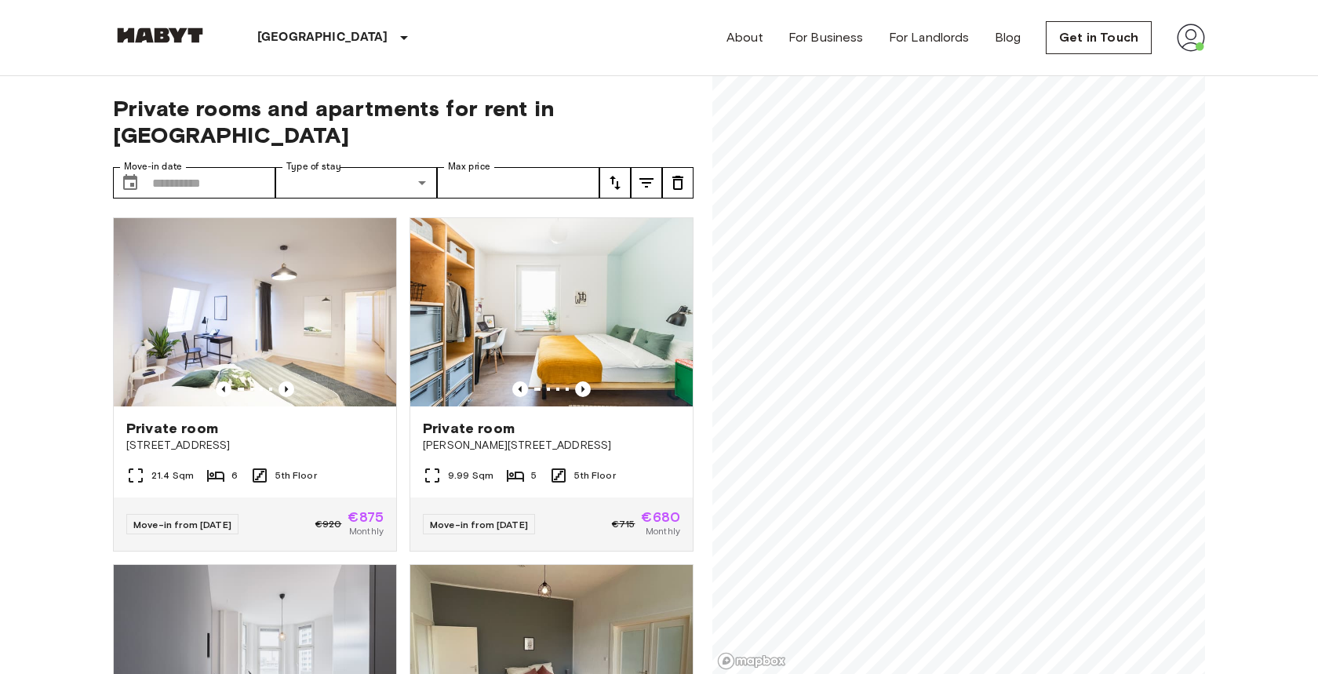
click at [1180, 51] on div "About For Business For Landlords Blog Get in Touch" at bounding box center [966, 37] width 479 height 75
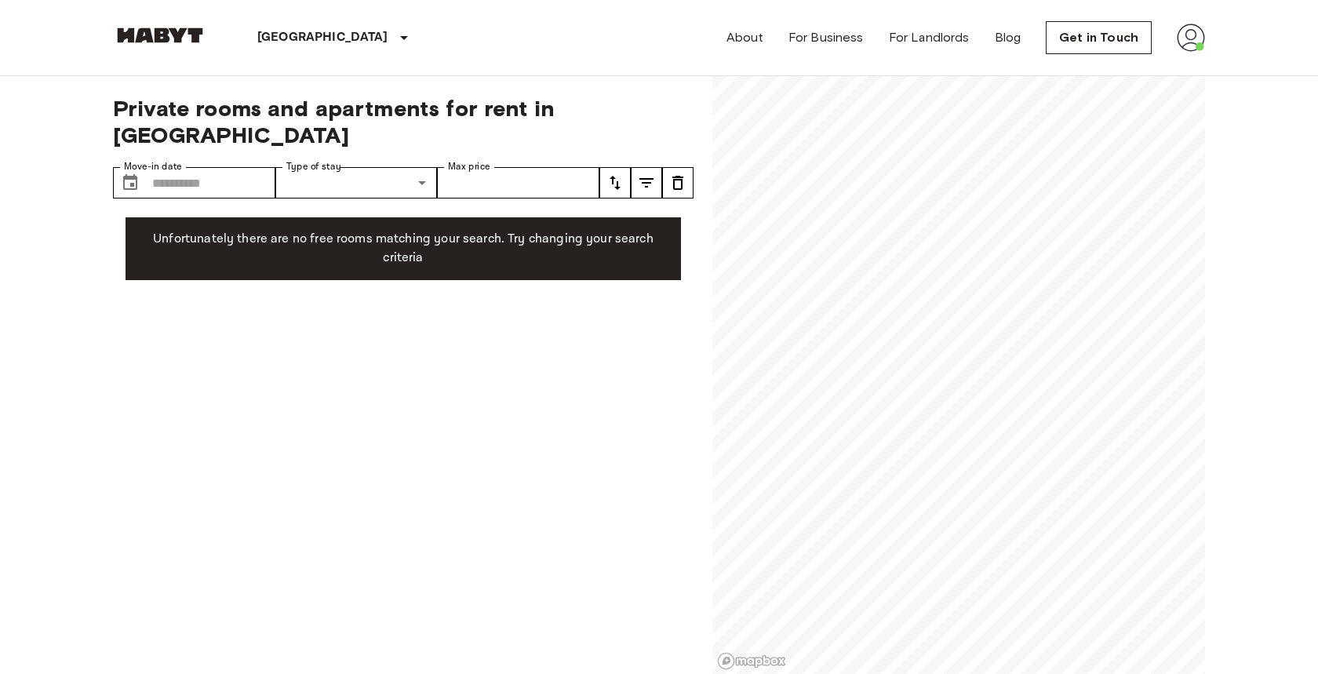
click at [1182, 49] on img at bounding box center [1191, 38] width 28 height 28
click at [1172, 64] on li "Profile" at bounding box center [1227, 66] width 157 height 28
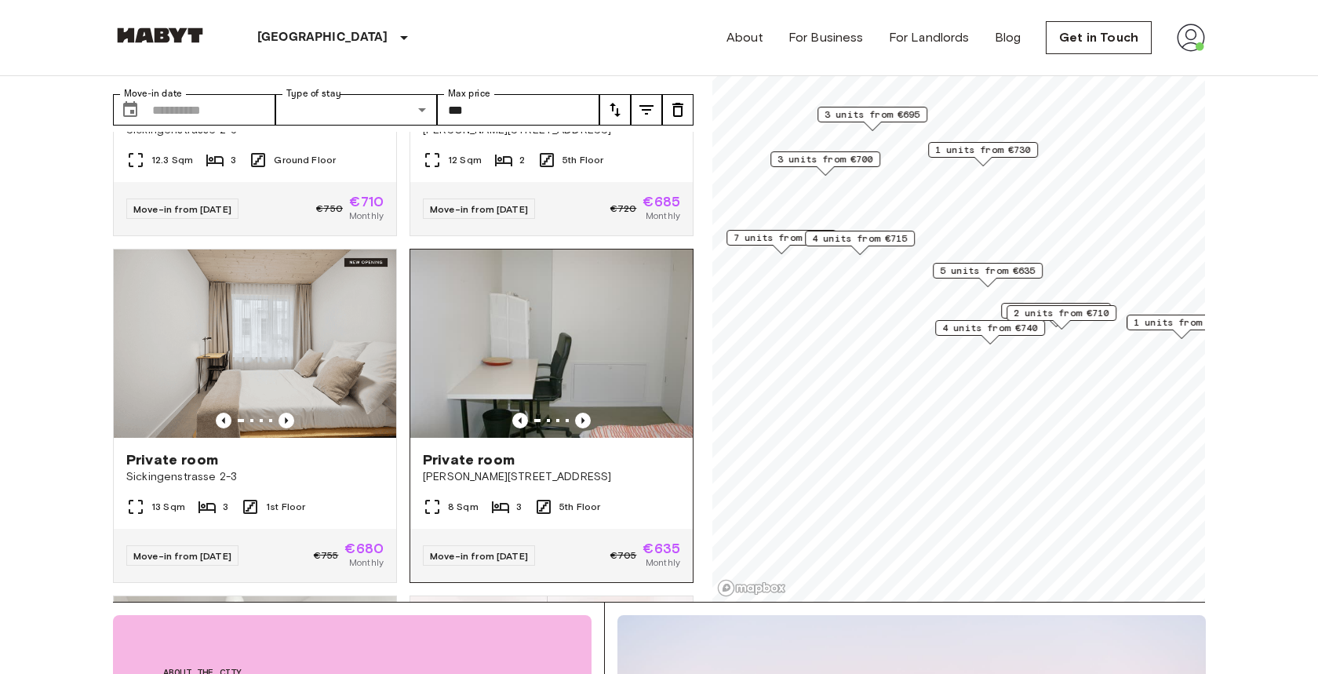
scroll to position [239, 0]
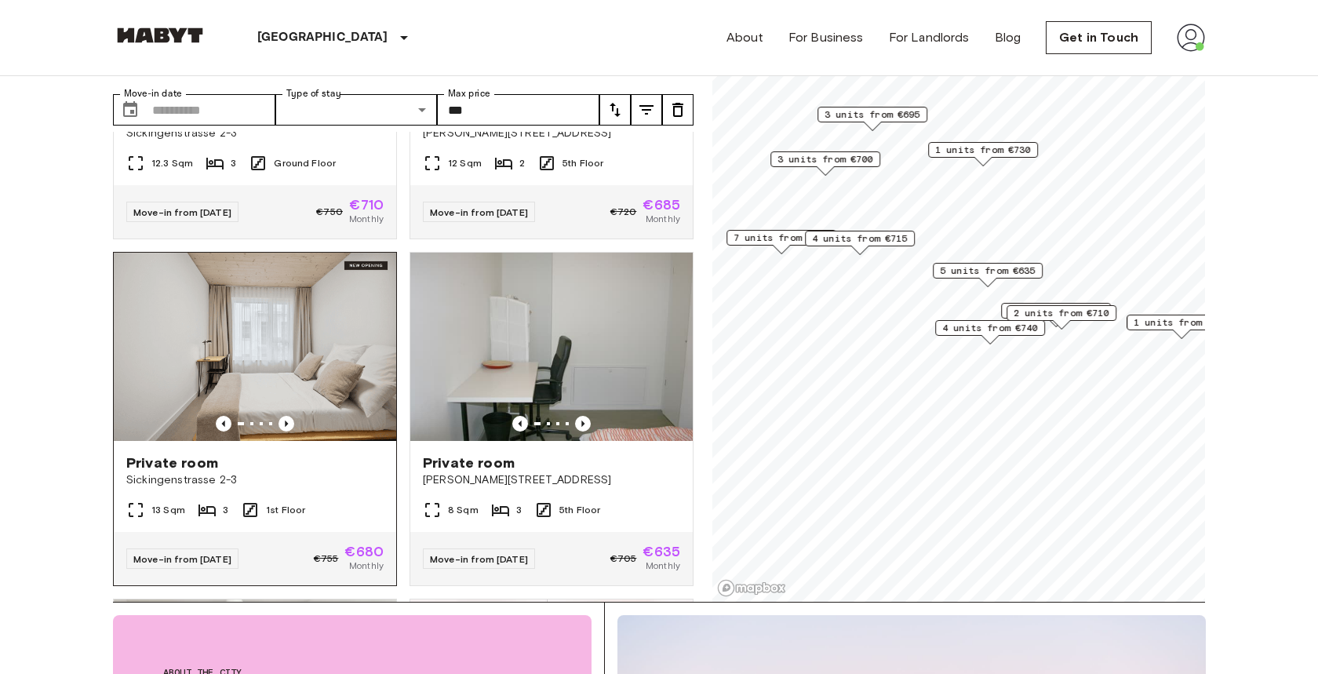
click at [155, 468] on div "Private room Sickingenstrasse 2-3" at bounding box center [255, 471] width 282 height 60
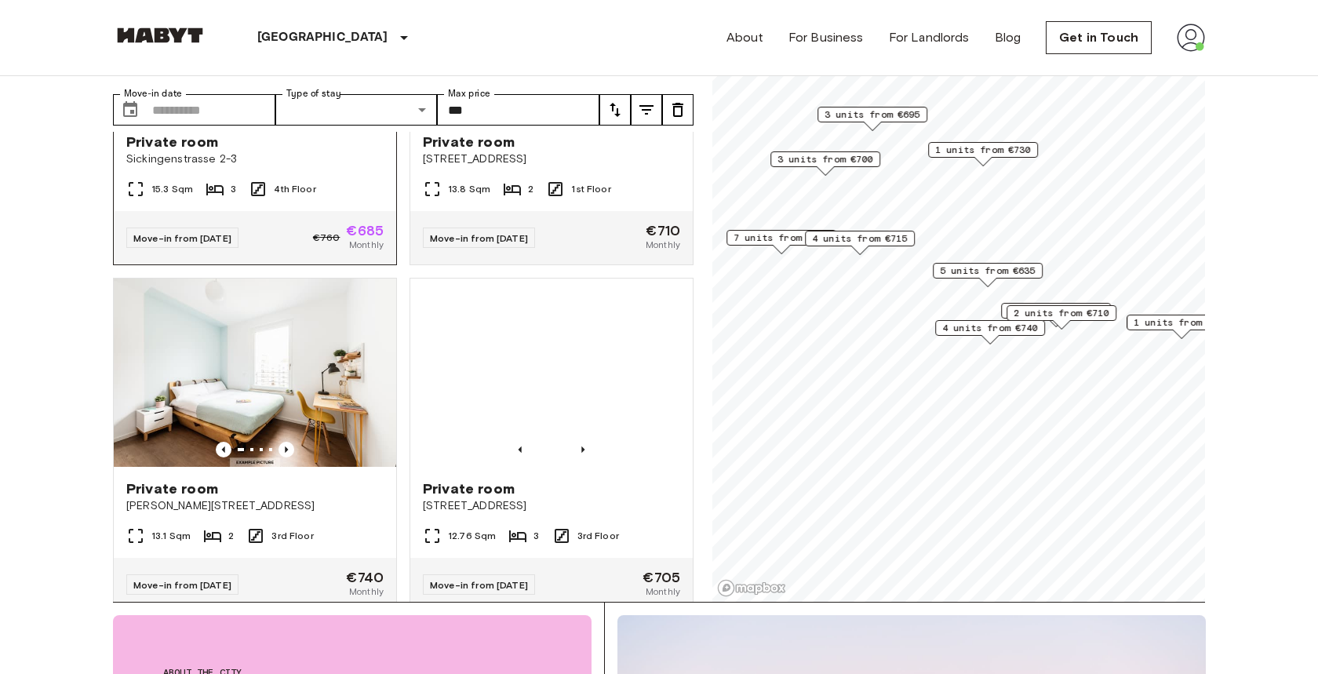
scroll to position [1608, 0]
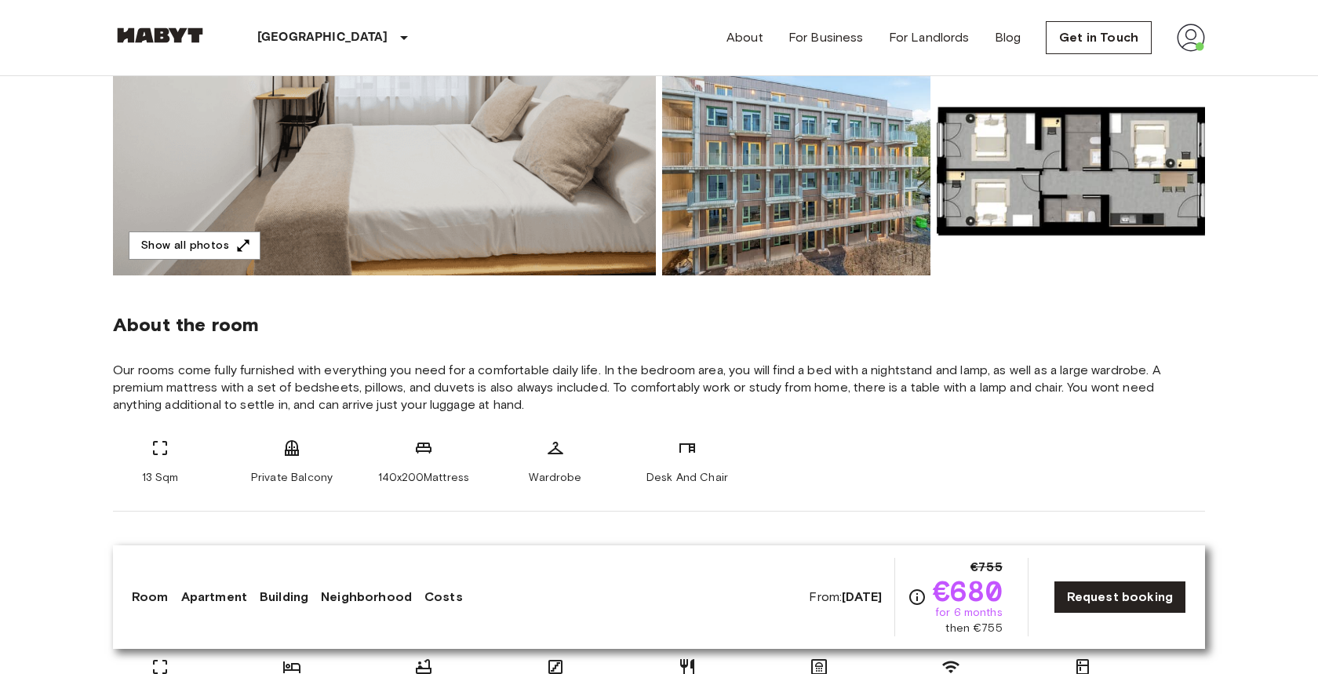
scroll to position [492, 0]
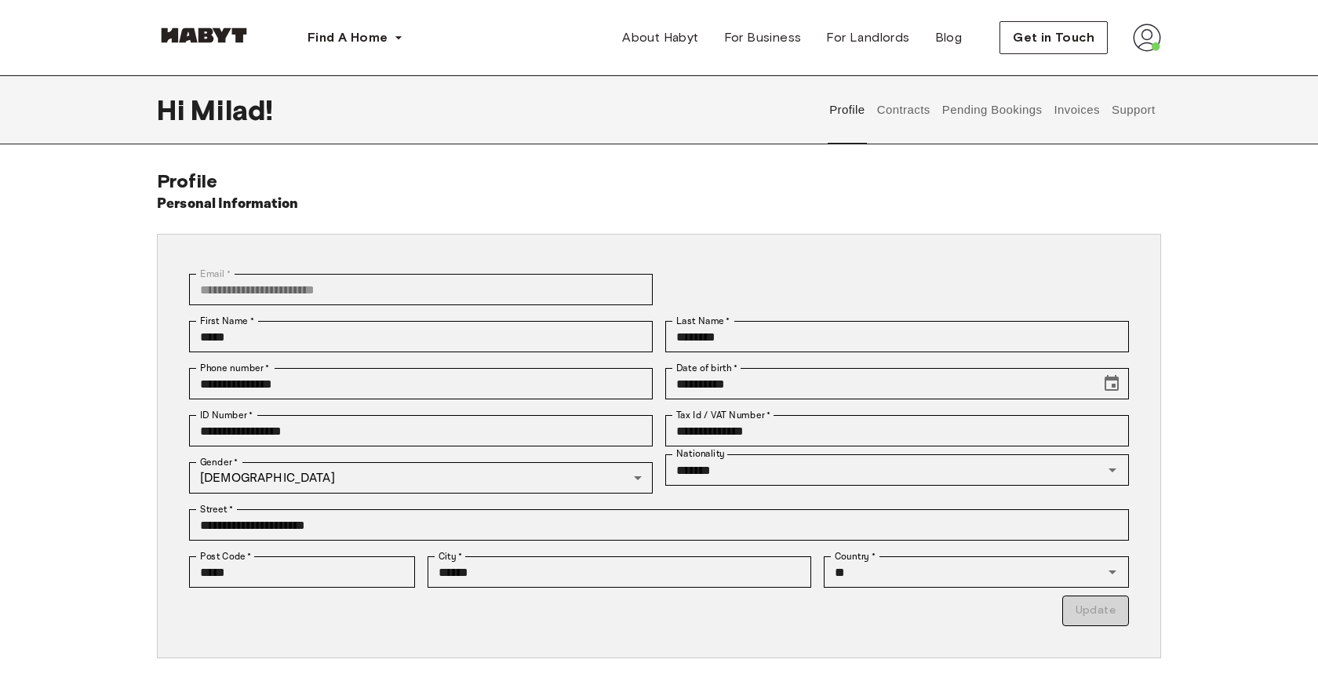
click at [901, 109] on button "Contracts" at bounding box center [903, 109] width 57 height 69
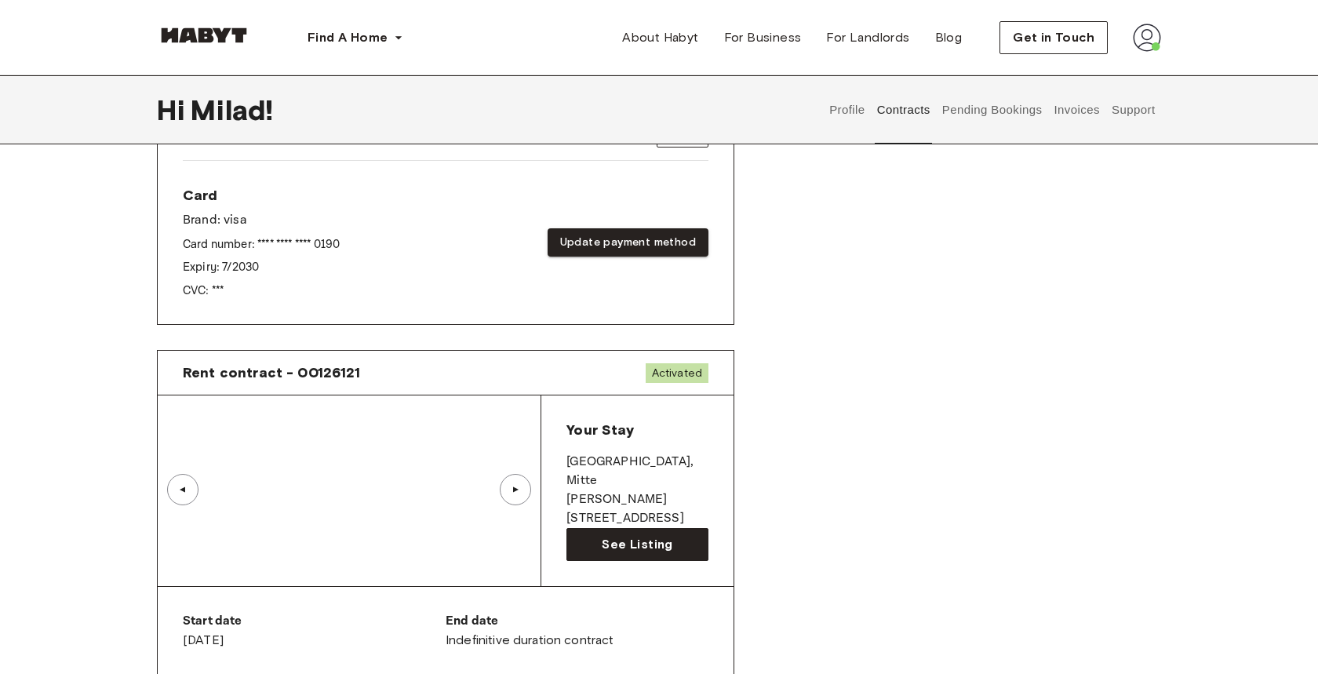
scroll to position [828, 0]
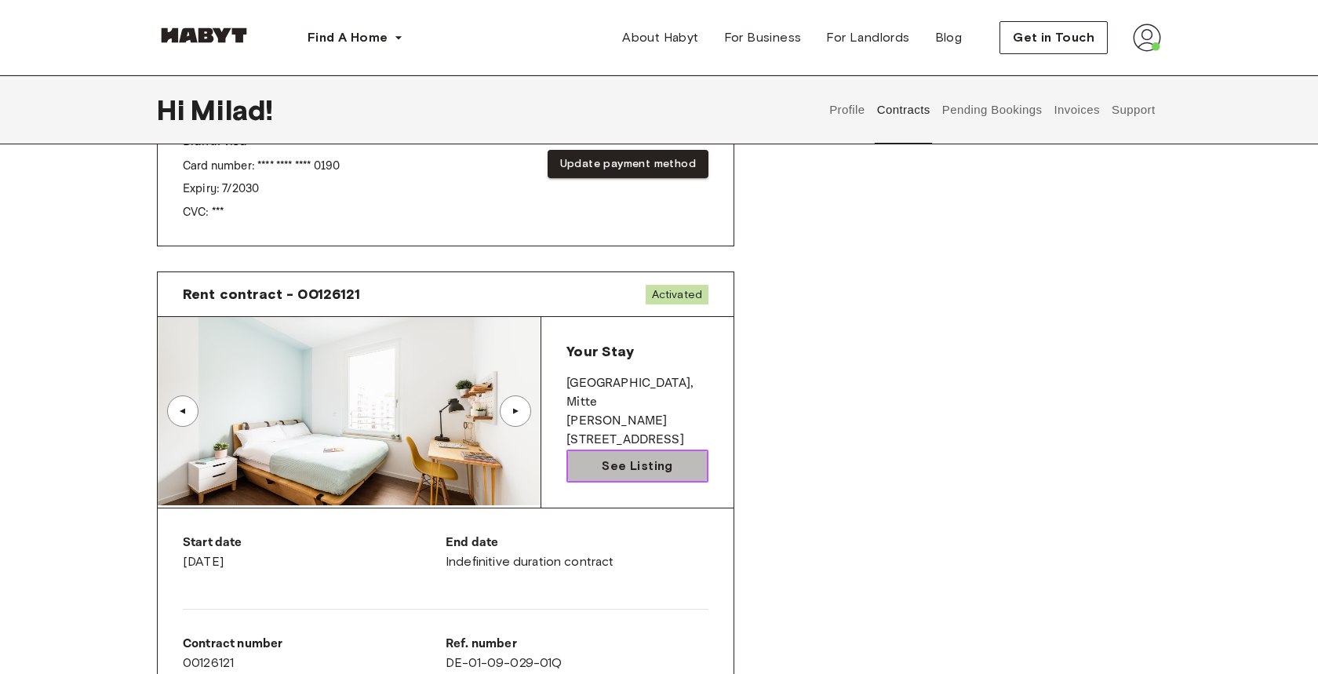
click at [637, 457] on span "See Listing" at bounding box center [637, 466] width 71 height 19
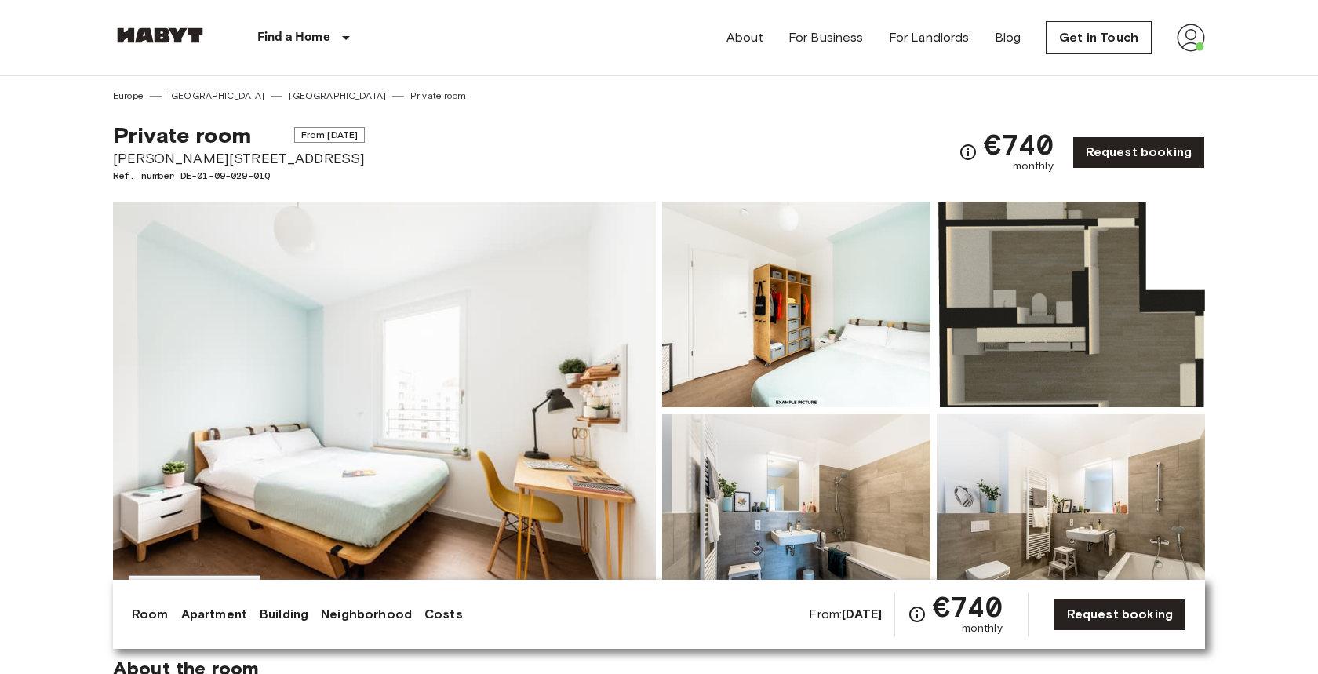
scroll to position [75, 0]
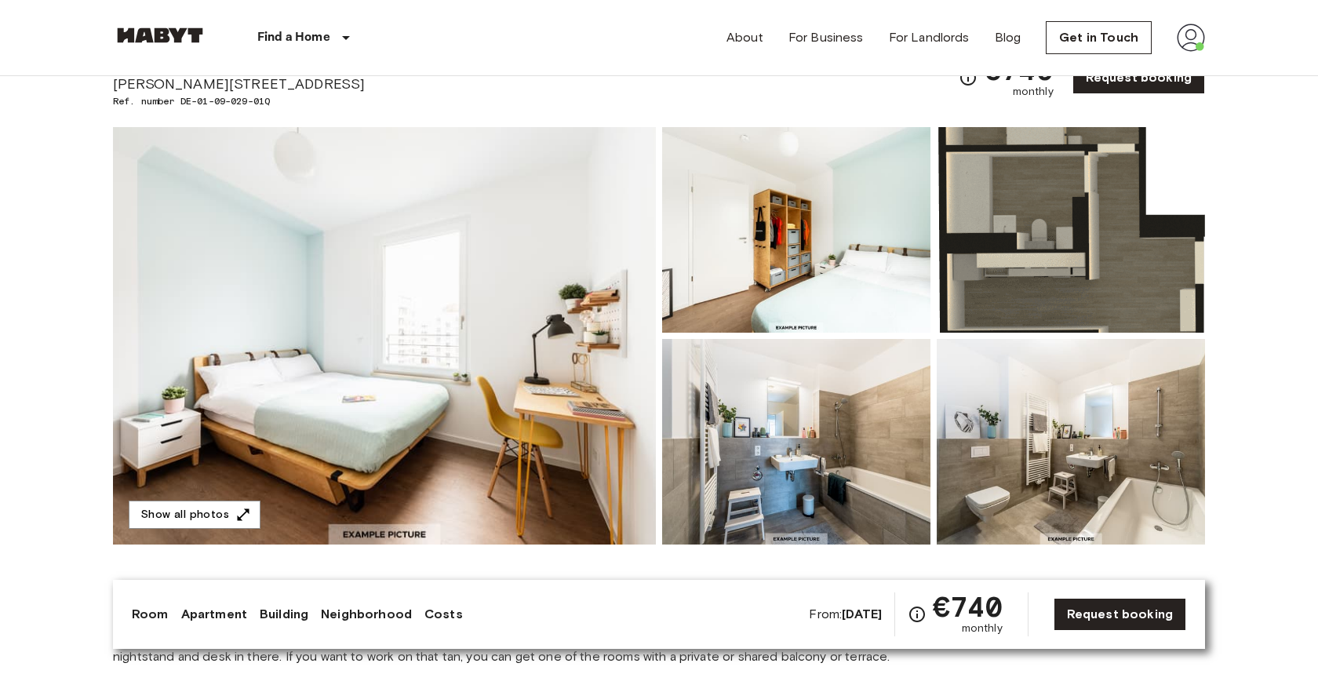
click at [502, 301] on img at bounding box center [384, 335] width 543 height 417
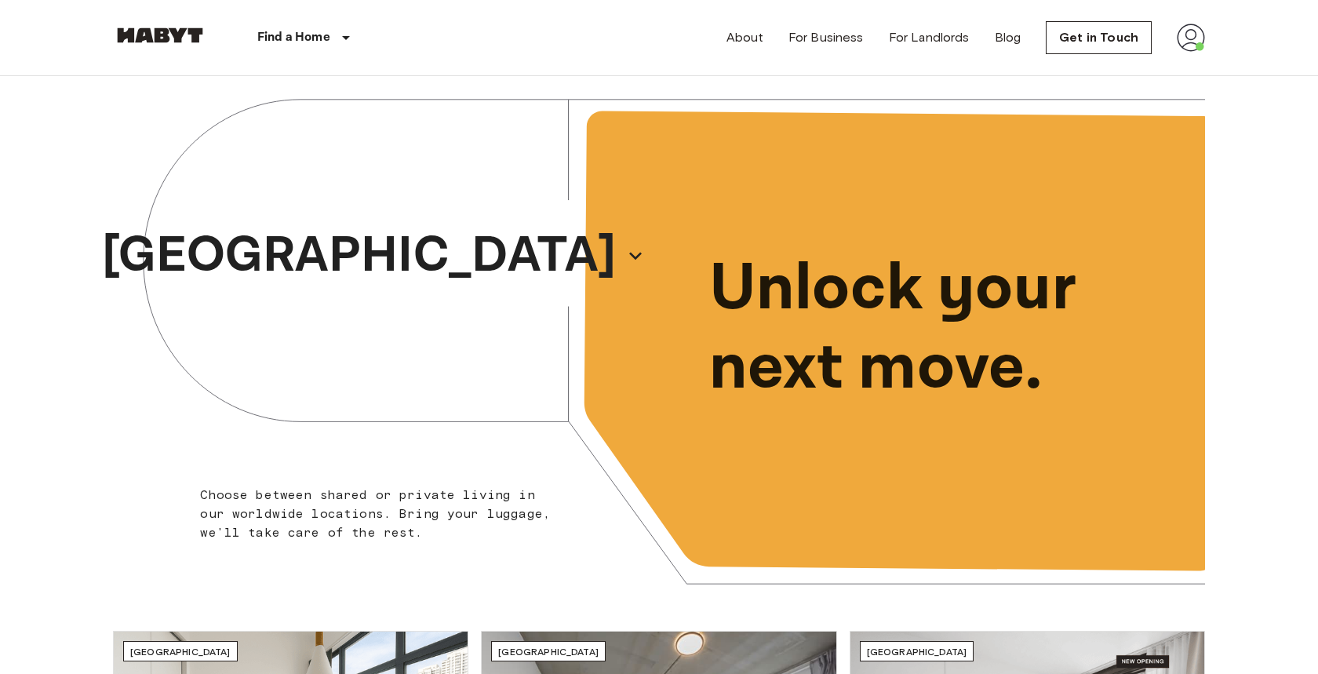
click at [1204, 33] on img at bounding box center [1191, 38] width 28 height 28
click at [1182, 58] on li "Profile" at bounding box center [1227, 66] width 157 height 28
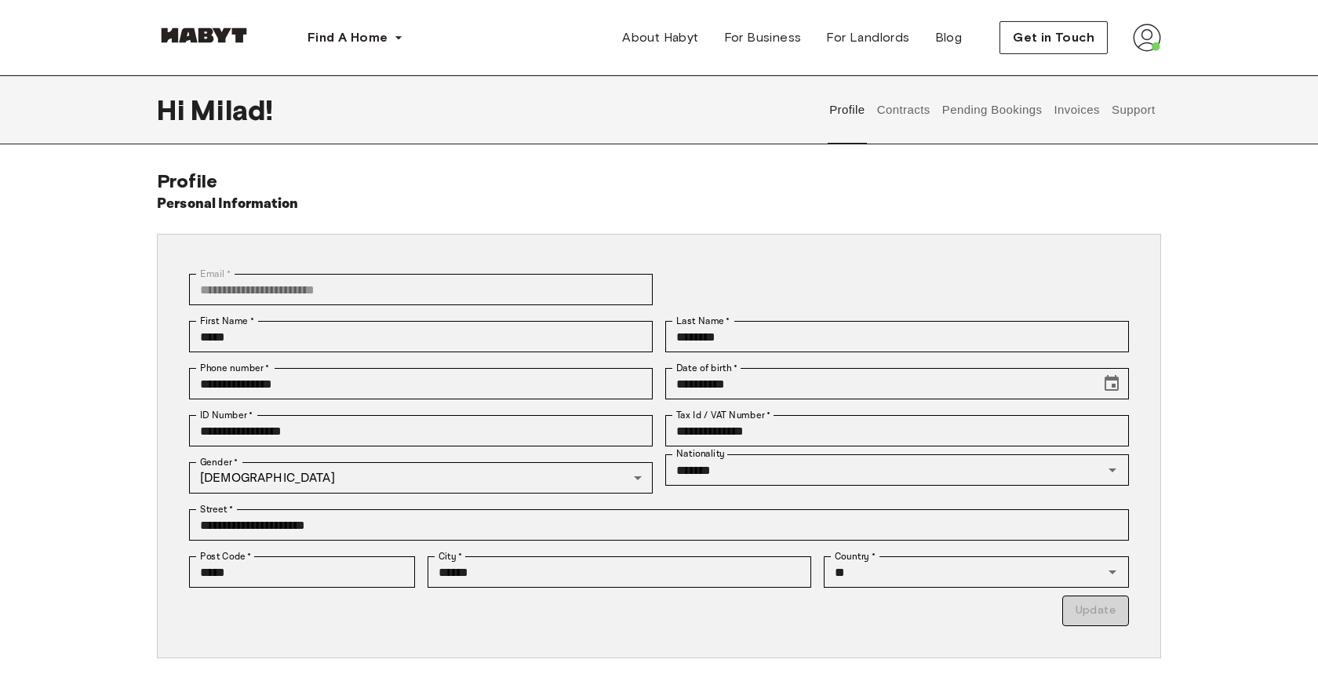
click at [1060, 109] on button "Invoices" at bounding box center [1076, 109] width 49 height 69
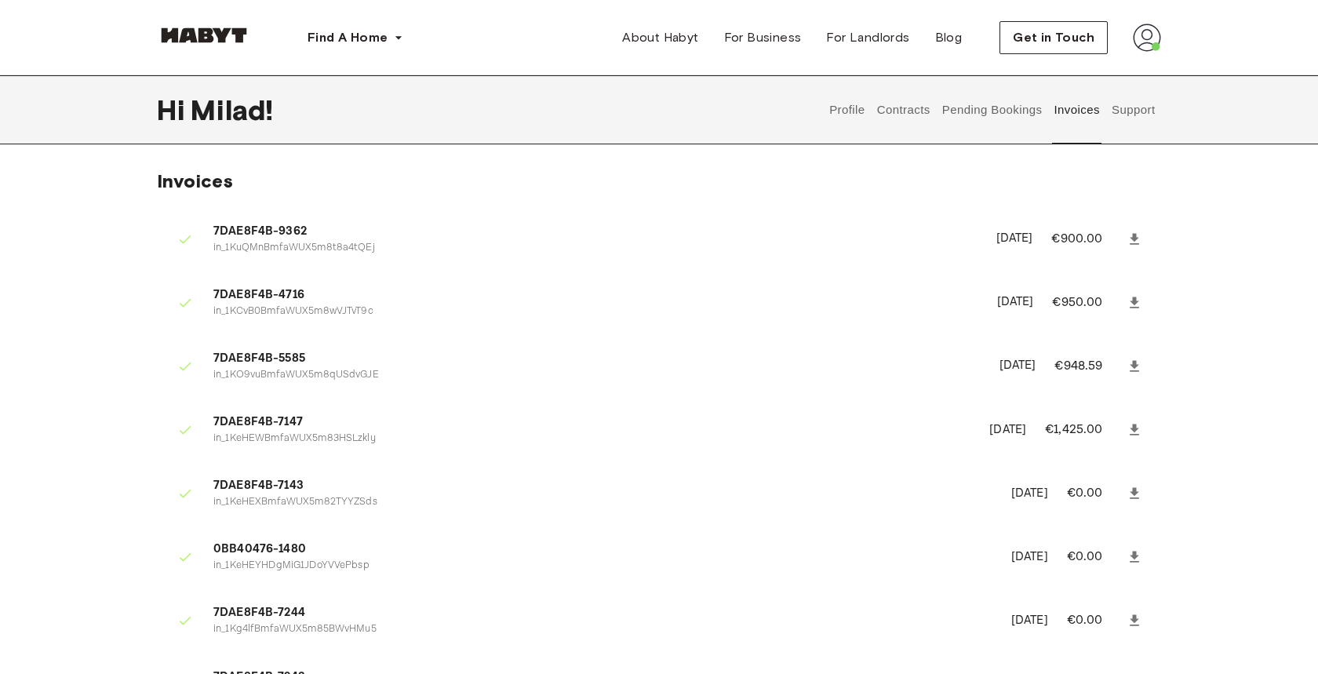
click at [997, 112] on button "Pending Bookings" at bounding box center [992, 109] width 104 height 69
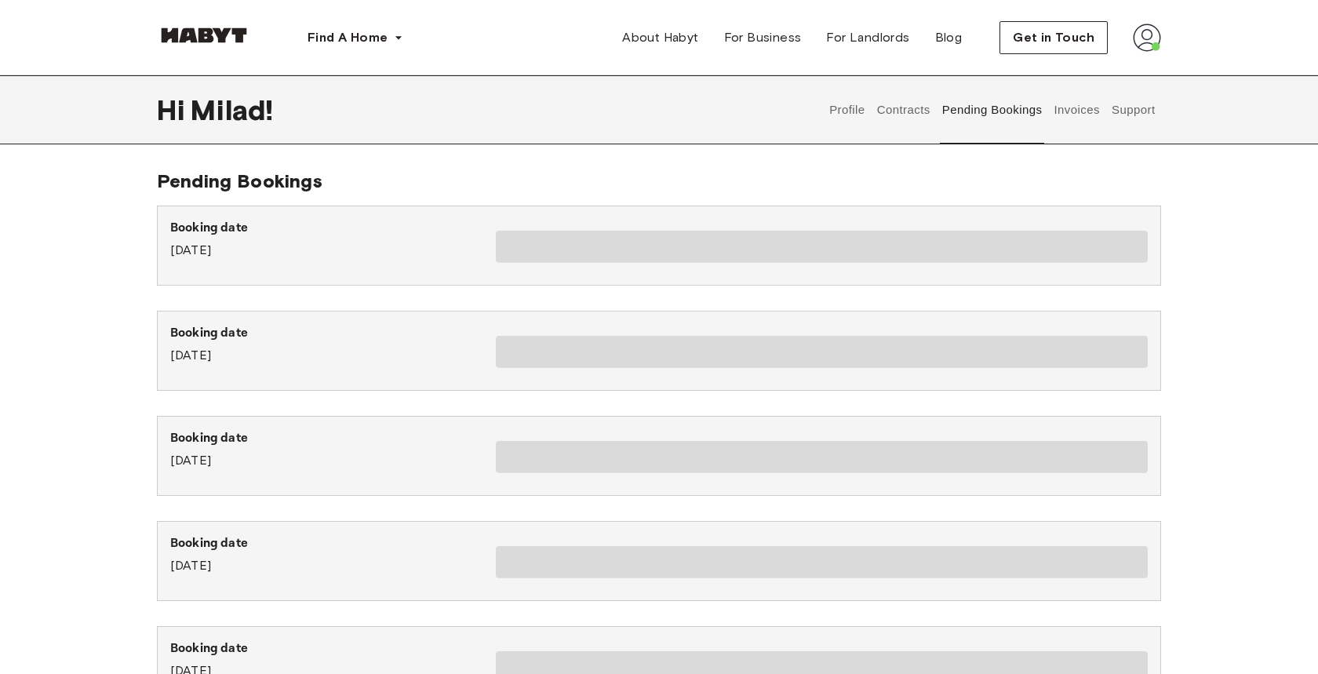
click at [944, 111] on button "Pending Bookings" at bounding box center [992, 109] width 104 height 69
click at [910, 111] on button "Contracts" at bounding box center [903, 109] width 57 height 69
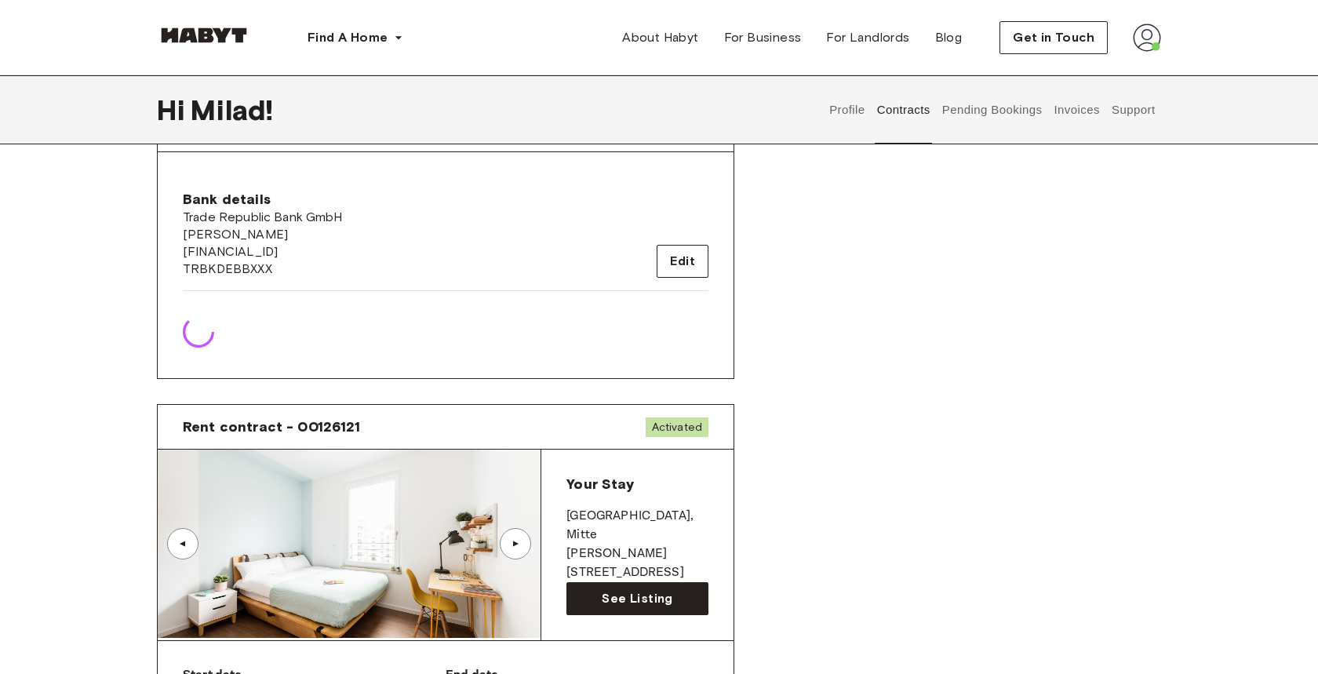
scroll to position [732, 0]
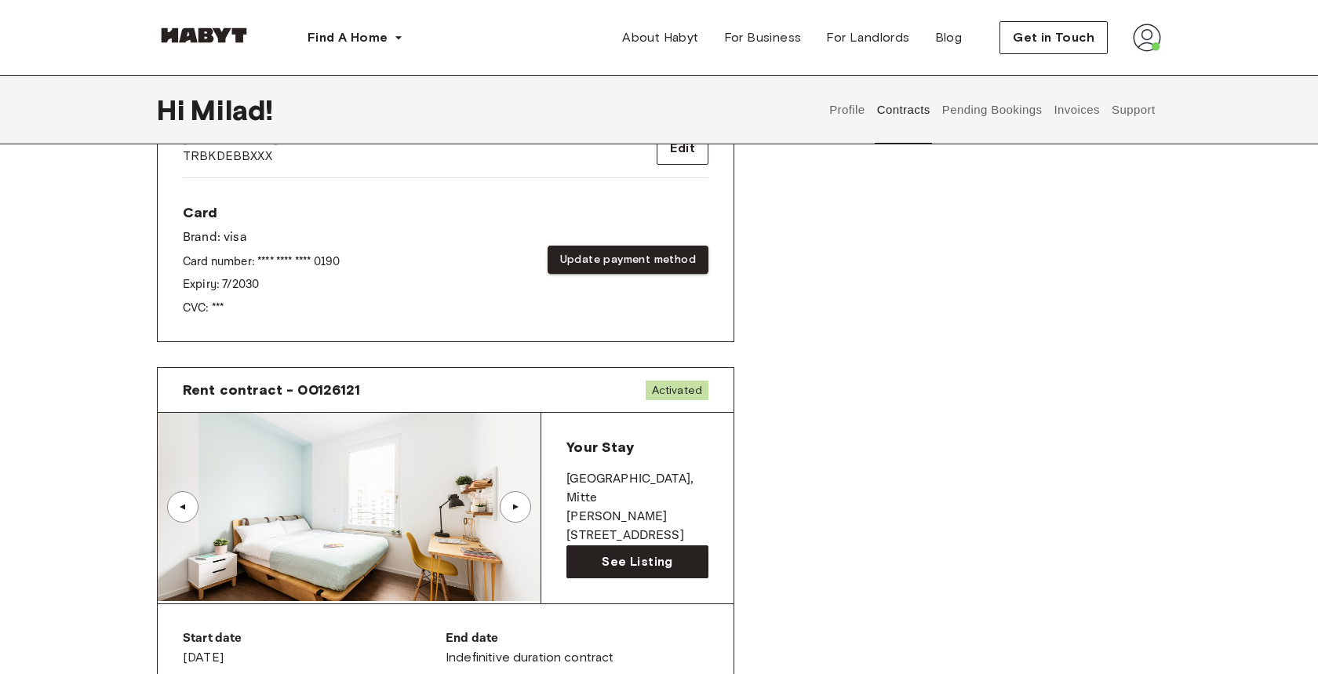
click at [559, 457] on div "Your Stay BERLIN , Mitte Klara-Franke-Straße 24-28 See Listing" at bounding box center [637, 508] width 192 height 191
click at [484, 454] on img at bounding box center [349, 507] width 383 height 188
click at [589, 534] on div "Your Stay BERLIN , Mitte Klara-Franke-Straße 24-28 See Listing" at bounding box center [637, 508] width 192 height 191
click at [613, 561] on span "See Listing" at bounding box center [637, 561] width 71 height 19
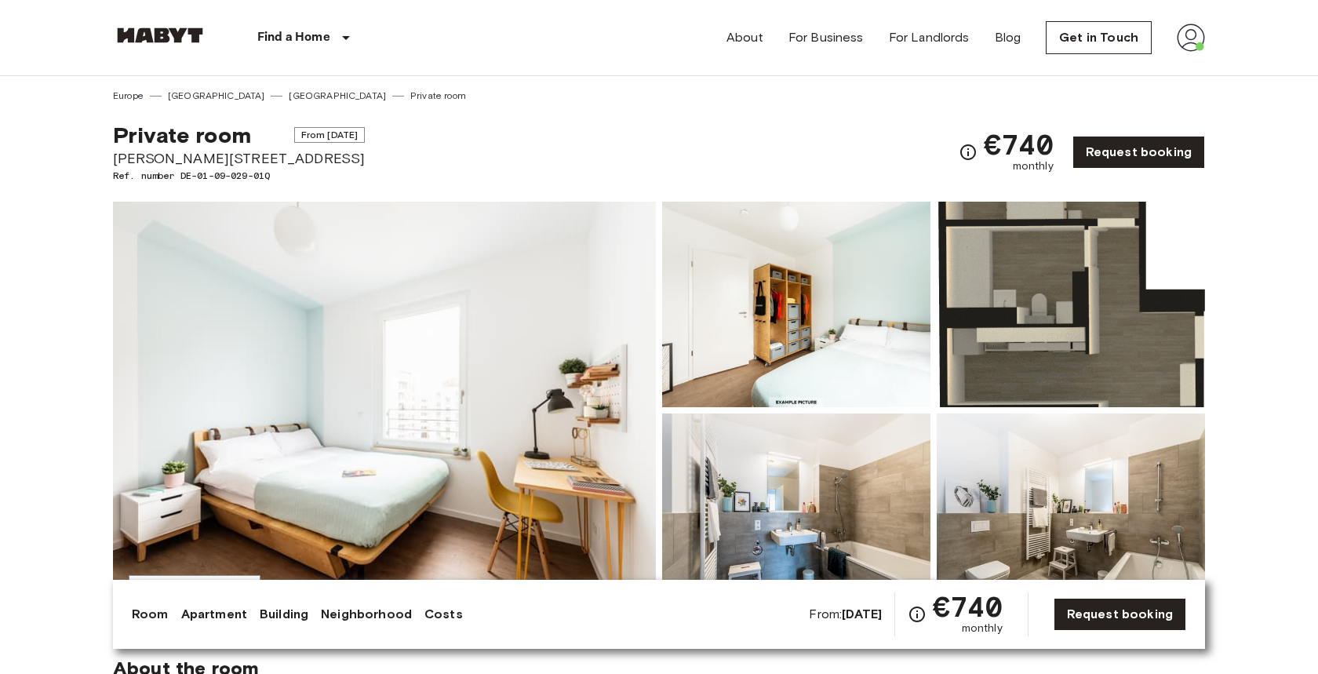
click at [417, 320] on img at bounding box center [384, 410] width 543 height 417
